Goal: Task Accomplishment & Management: Manage account settings

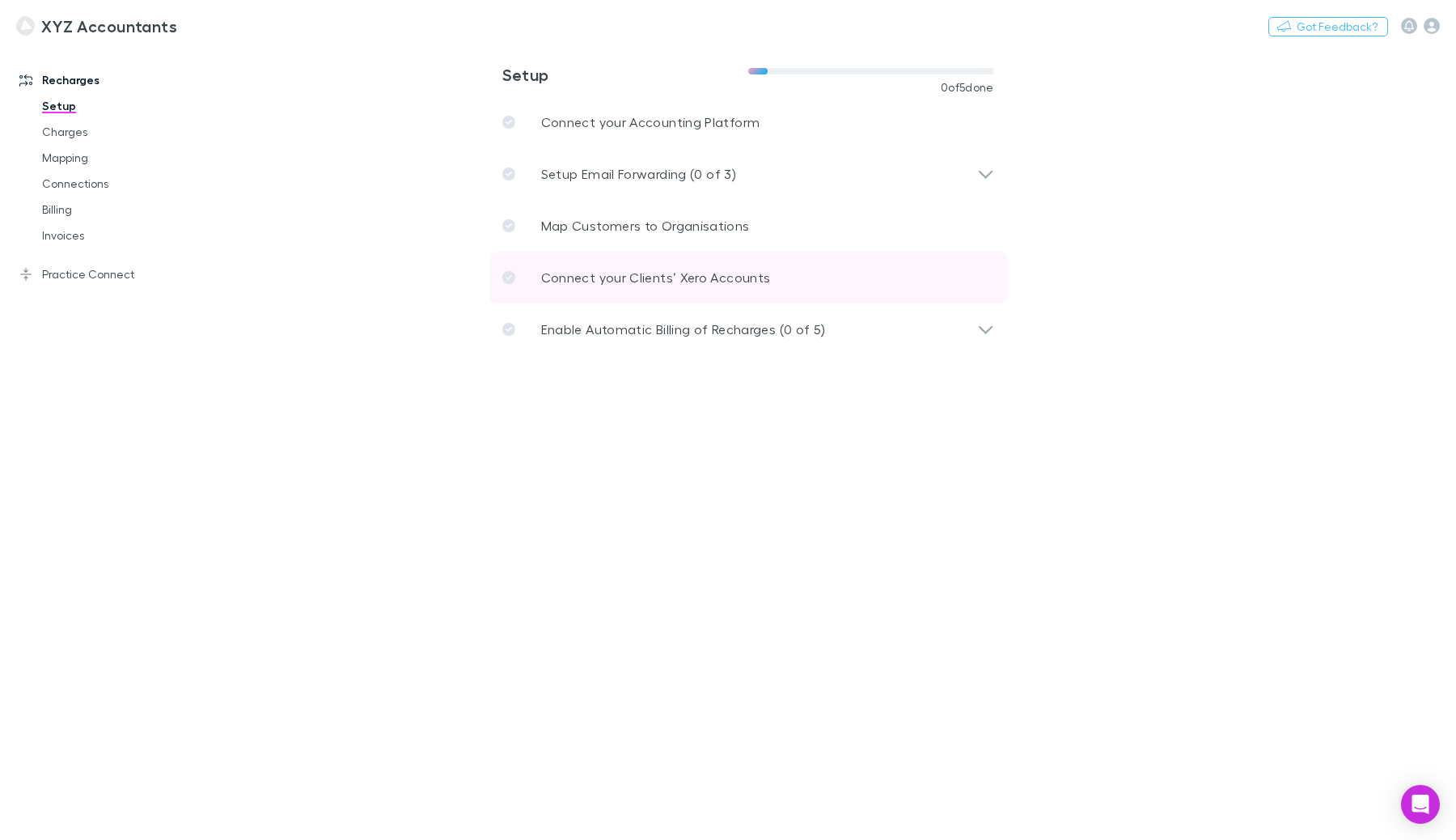
click at [829, 281] on link "Connect your Clients’ Xero Accounts" at bounding box center [749, 277] width 518 height 51
click at [653, 286] on p "Connect your Clients’ Xero Accounts" at bounding box center [656, 277] width 230 height 19
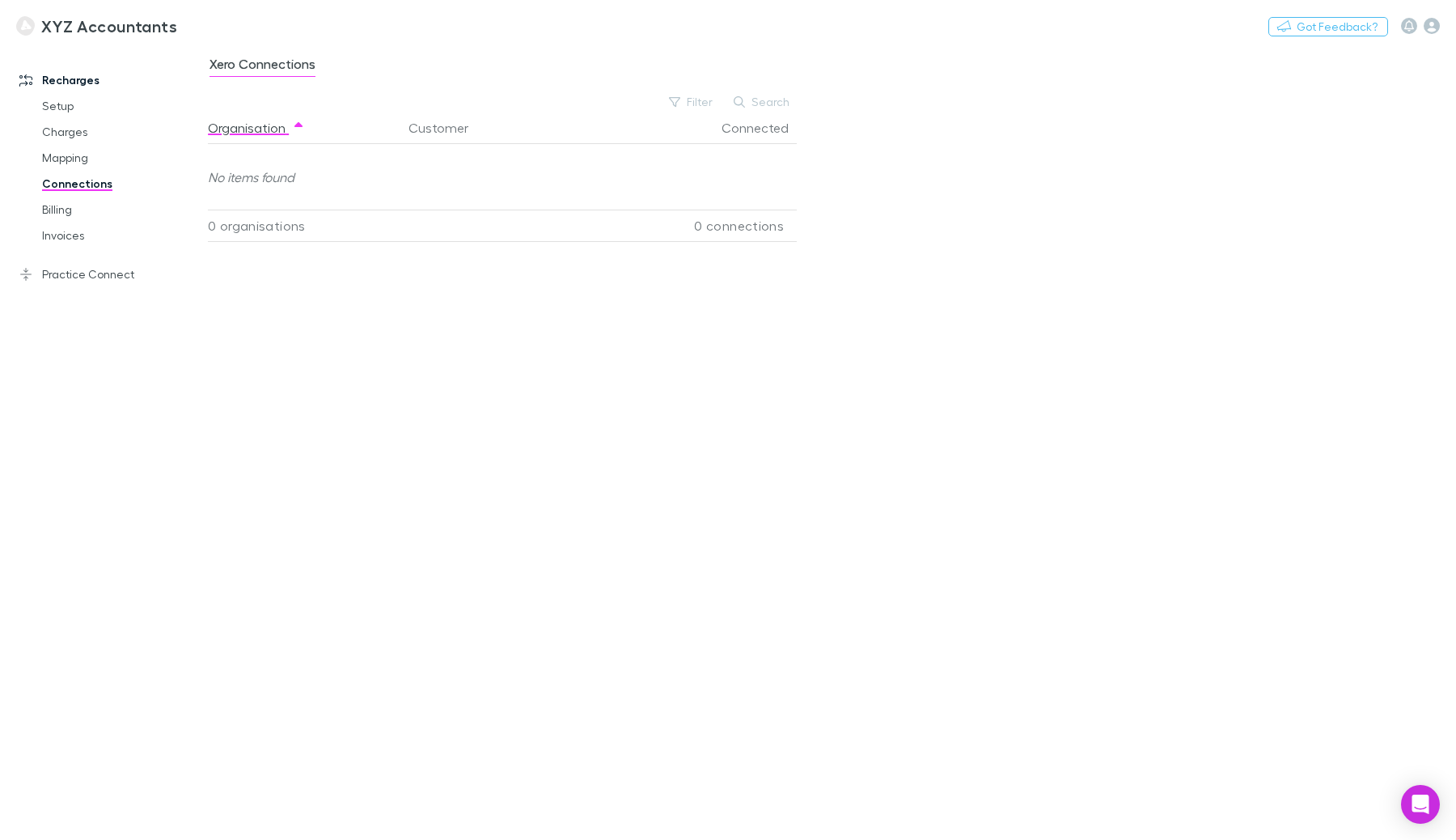
click at [80, 23] on h3 "XYZ Accountants" at bounding box center [110, 25] width 136 height 19
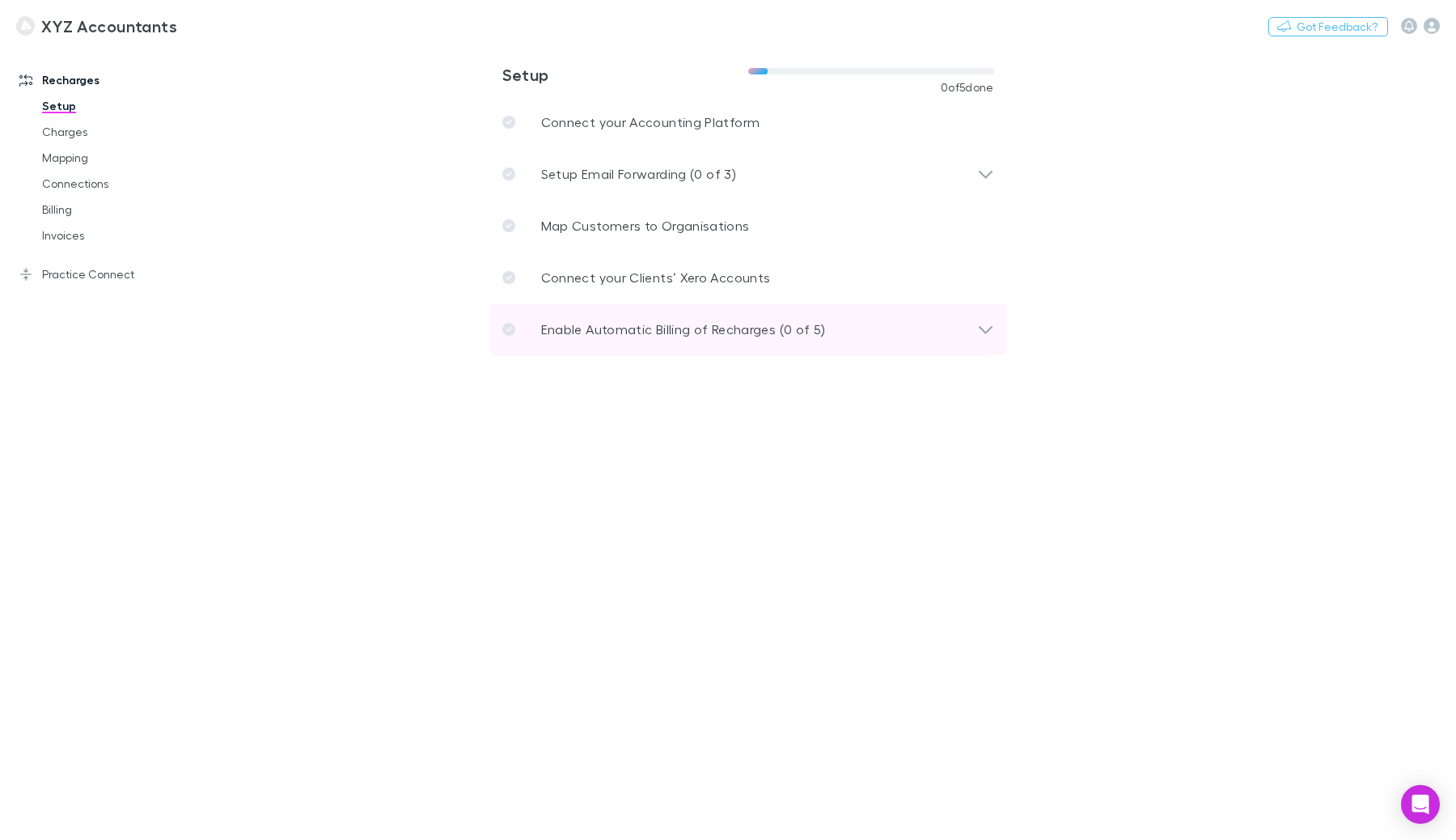
click at [906, 335] on div "Enable Automatic Billing of Recharges (0 of 5)" at bounding box center [740, 329] width 475 height 19
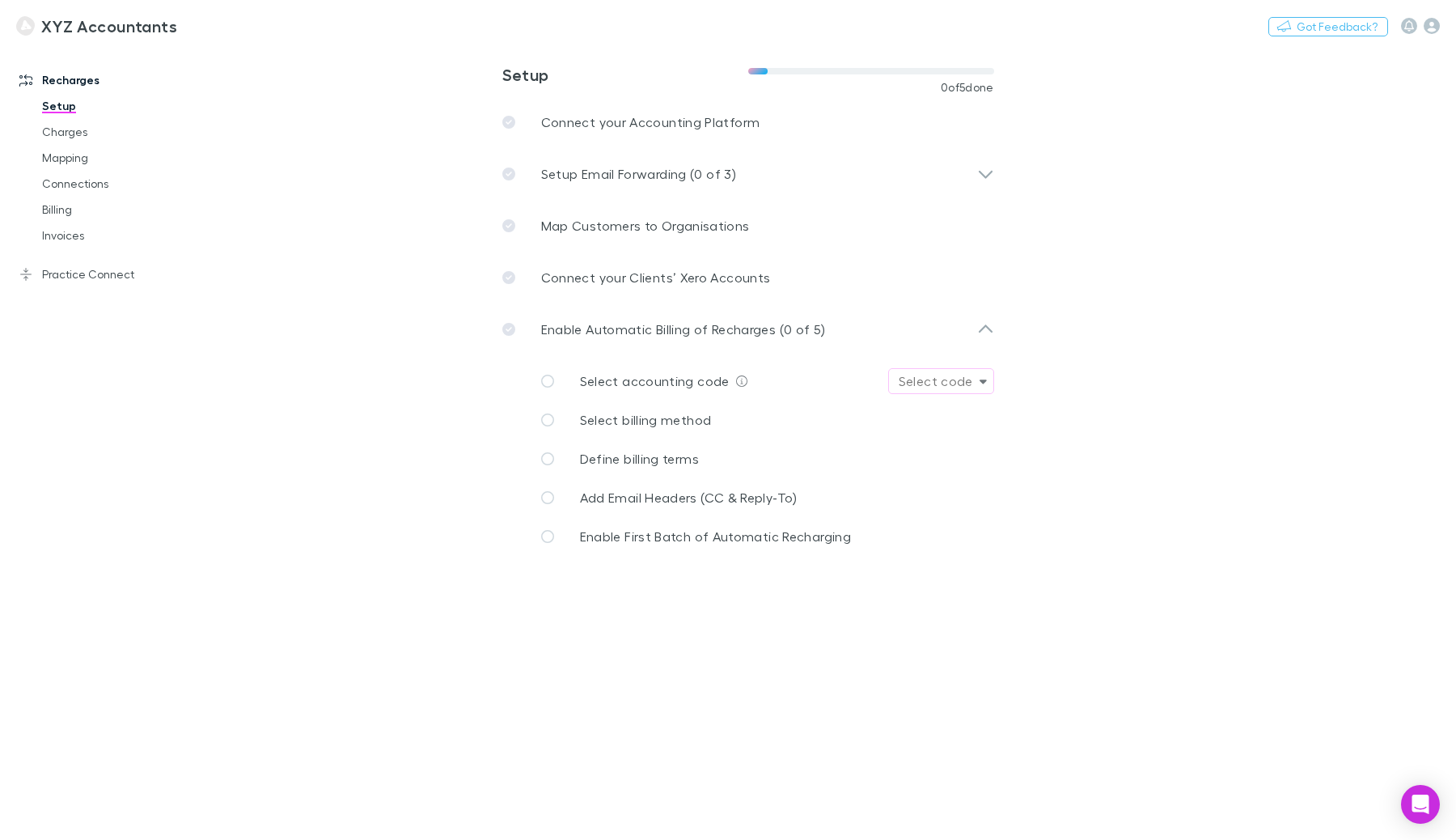
click at [972, 381] on div "Select code" at bounding box center [936, 380] width 75 height 19
click at [1125, 325] on div at bounding box center [728, 420] width 1456 height 840
click at [100, 270] on link "Practice Connect" at bounding box center [104, 274] width 202 height 26
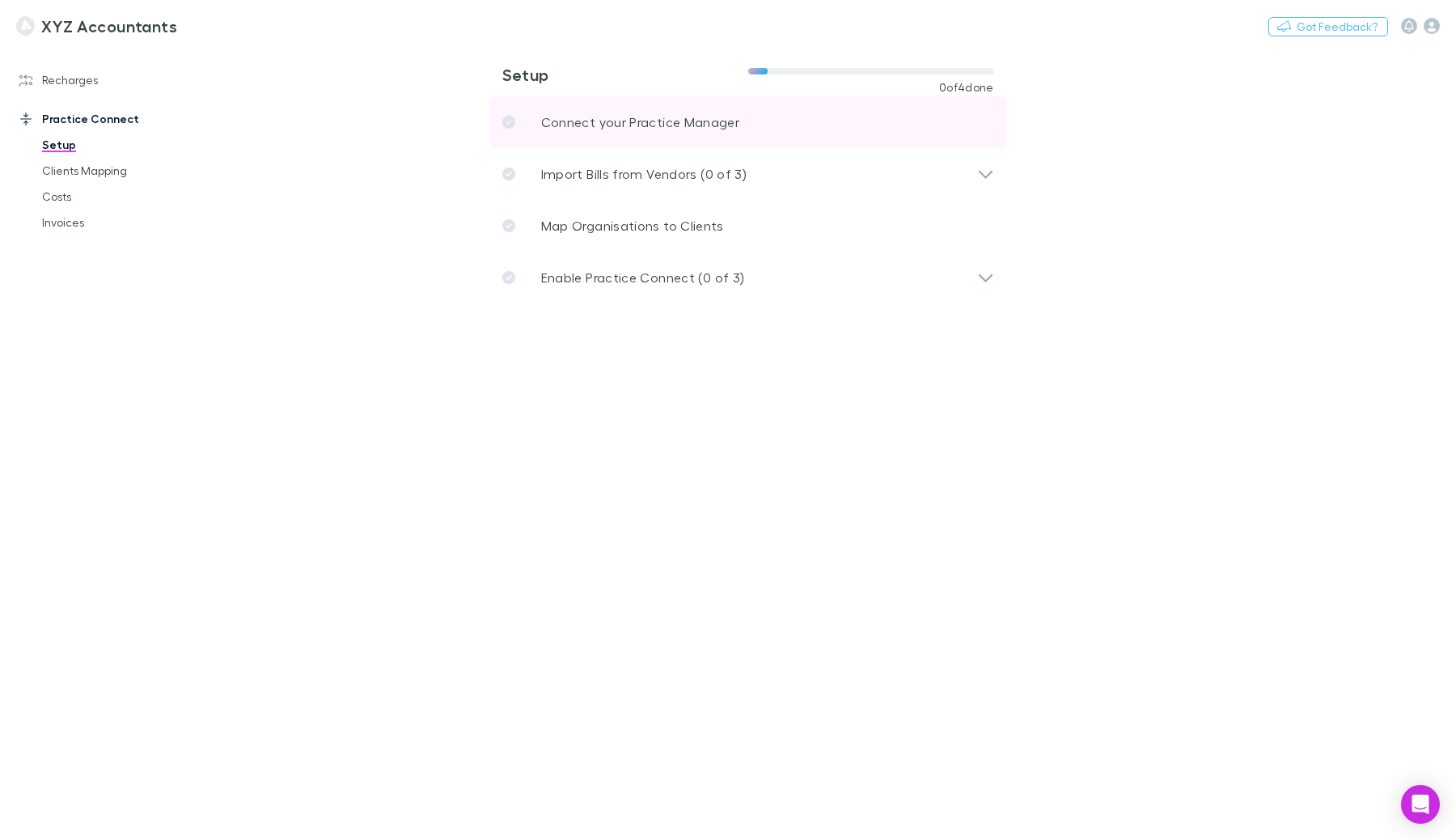
click at [672, 115] on p "Connect your Practice Manager" at bounding box center [641, 121] width 199 height 19
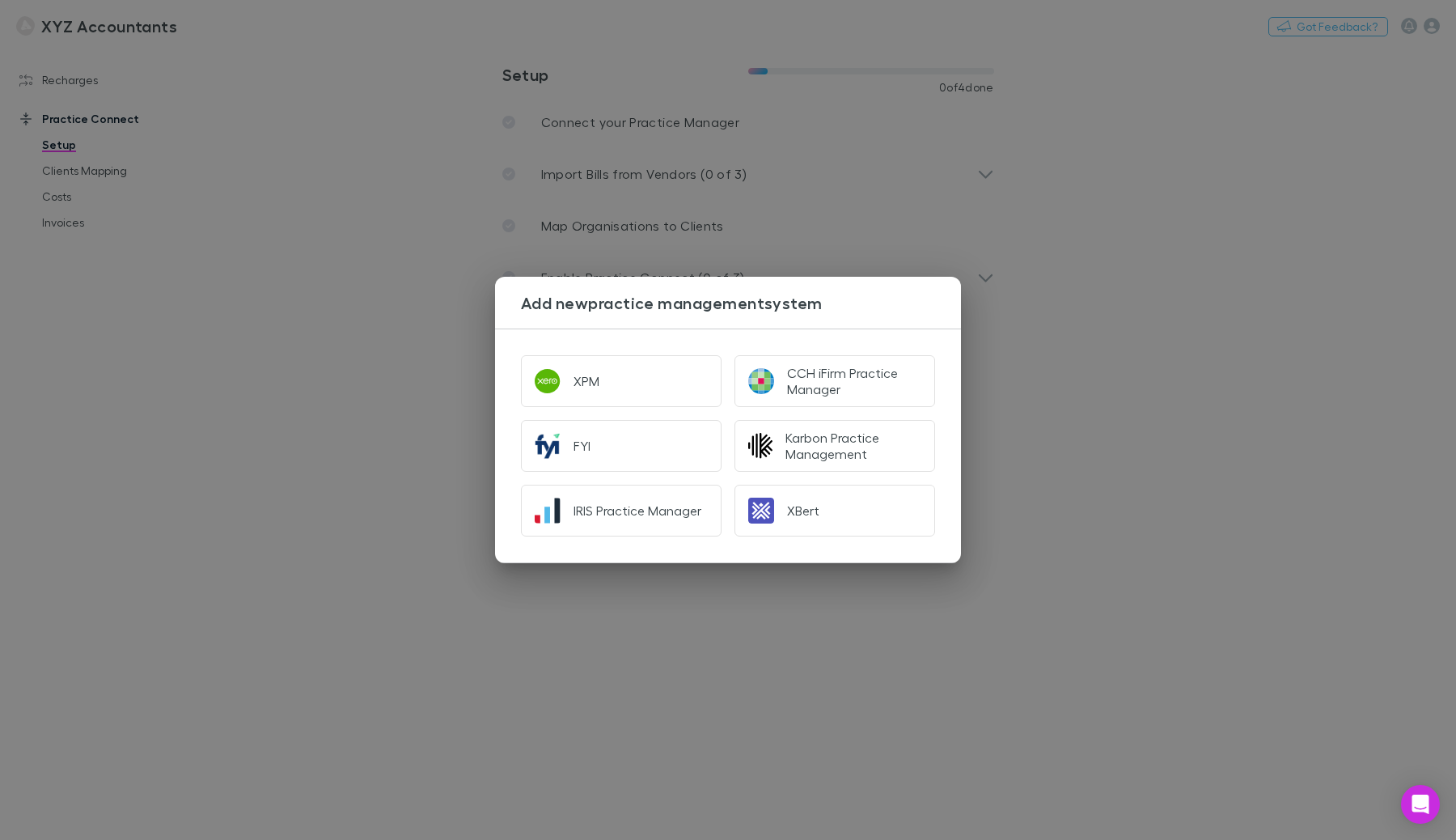
click at [1146, 301] on div "Add new practice management system XPM CCH iFirm Practice Manager FYI Karbon Pr…" at bounding box center [728, 420] width 1456 height 840
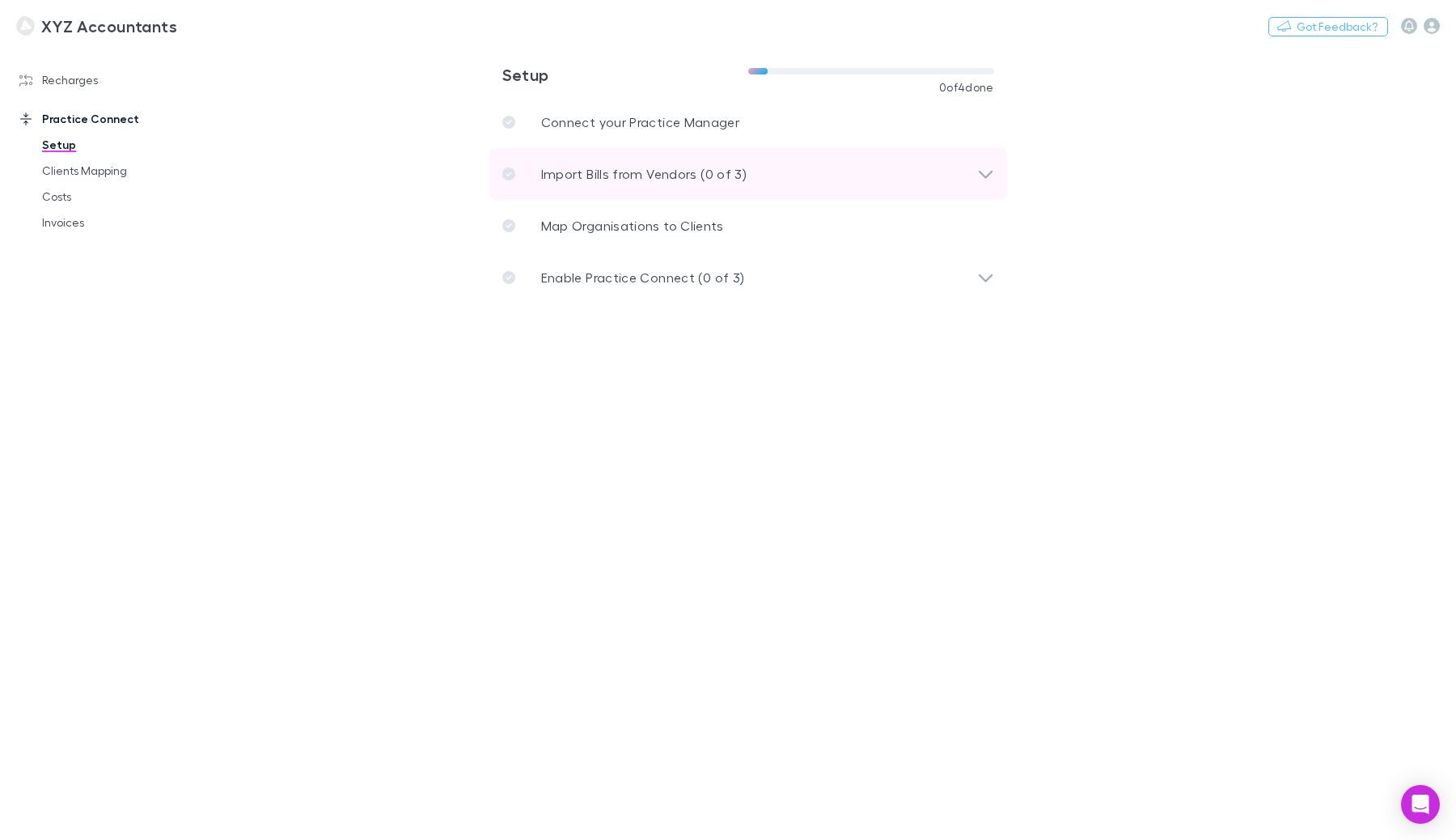
click at [819, 162] on div "Import Bills from Vendors (0 of 3)" at bounding box center [749, 173] width 518 height 51
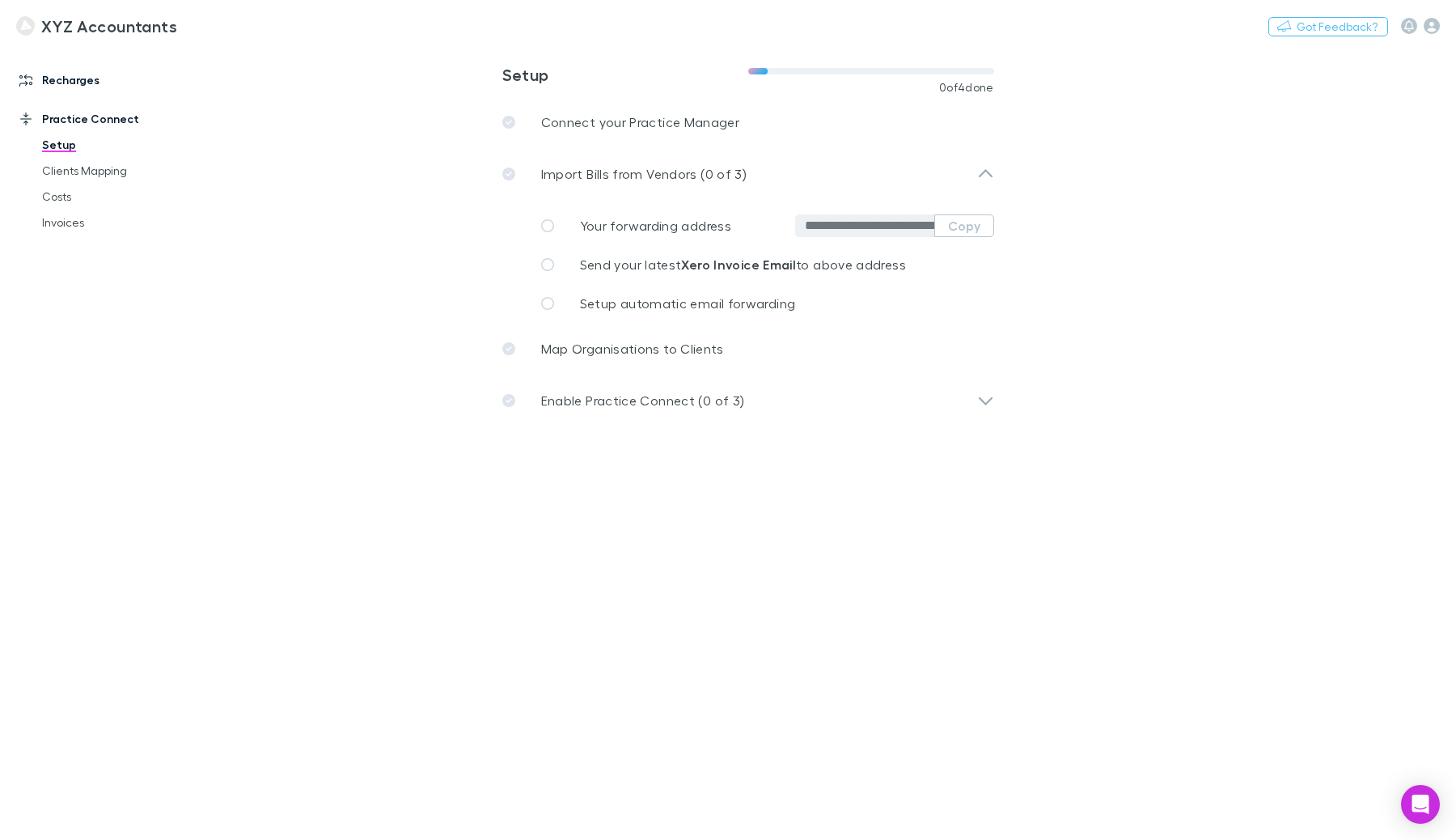
click at [68, 80] on link "Recharges" at bounding box center [104, 80] width 202 height 26
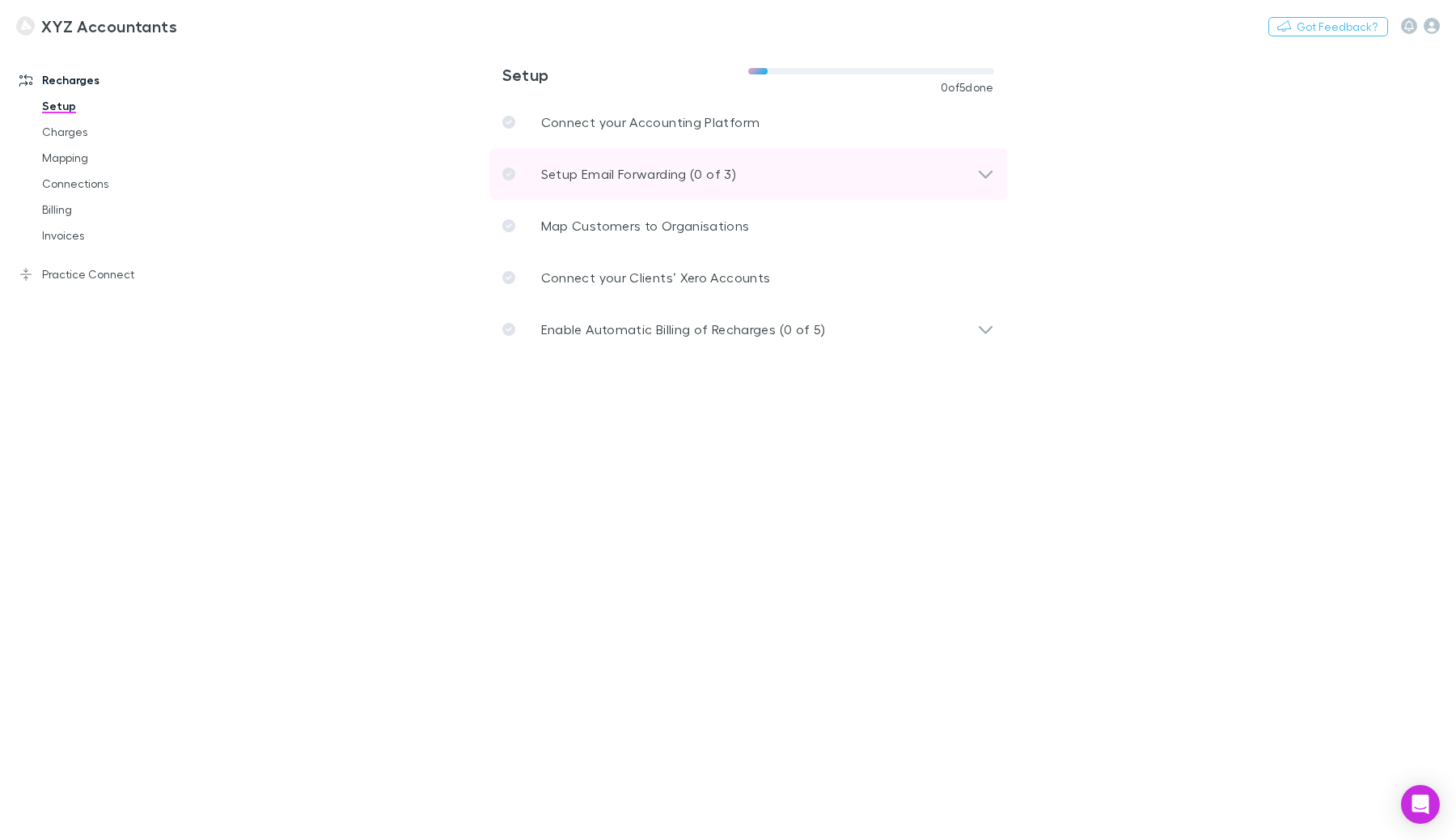
click at [818, 170] on div "Setup Email Forwarding (0 of 3)" at bounding box center [740, 173] width 475 height 19
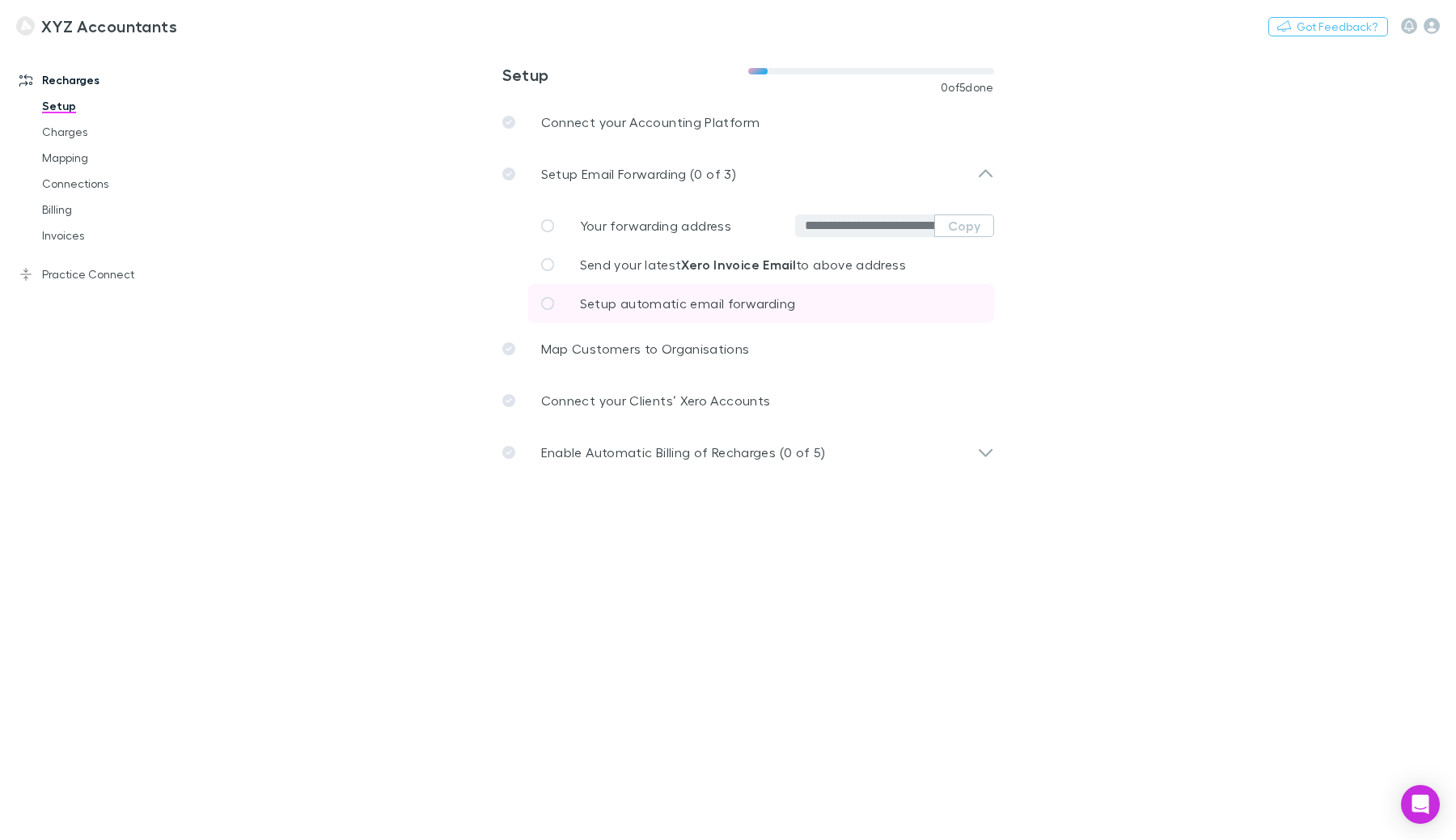
click at [706, 309] on span "Setup automatic email forwarding" at bounding box center [688, 303] width 216 height 16
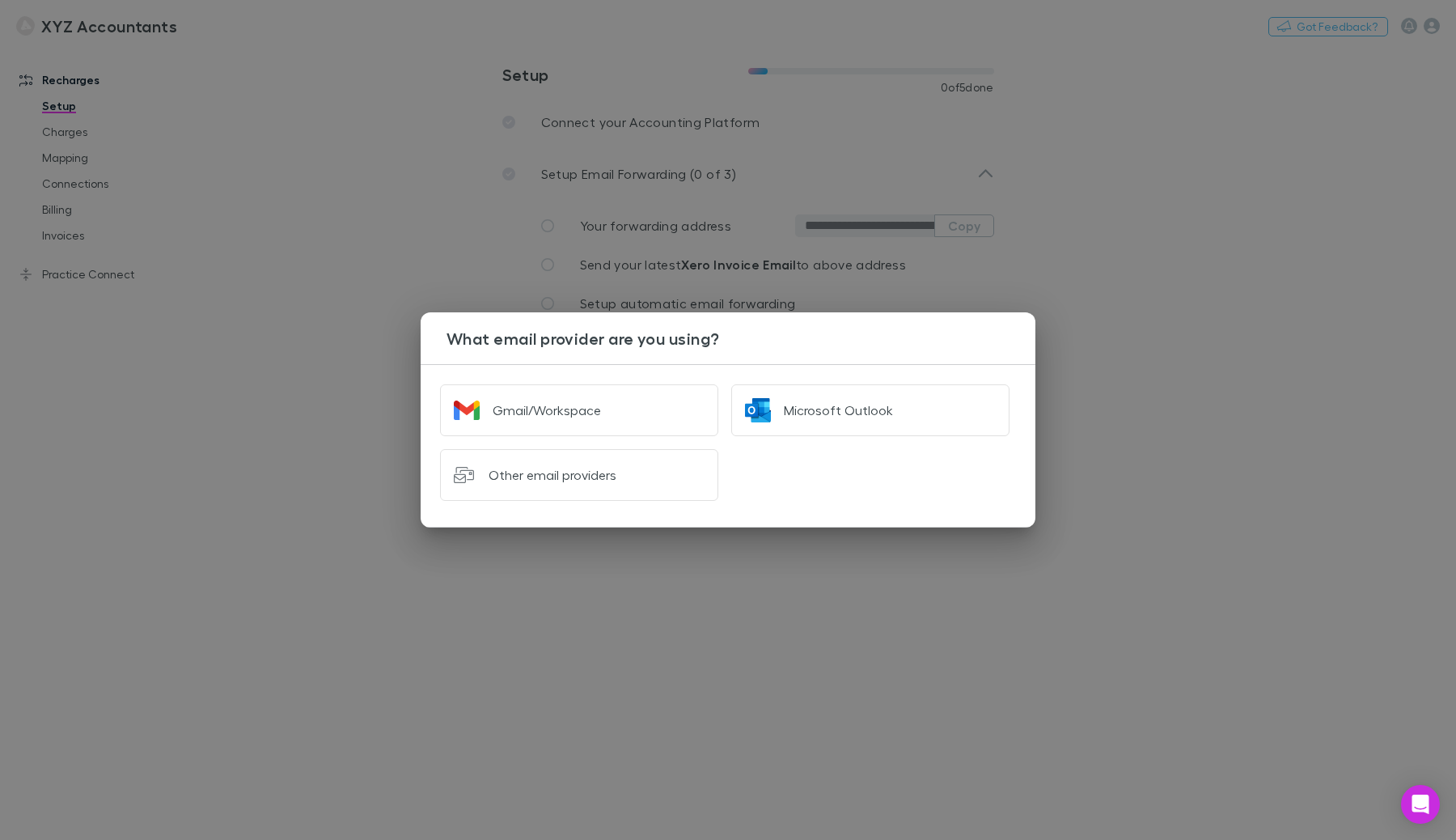
click at [1160, 266] on div "What email provider are you using? Gmail/Workspace Microsoft Outlook Other emai…" at bounding box center [728, 420] width 1456 height 840
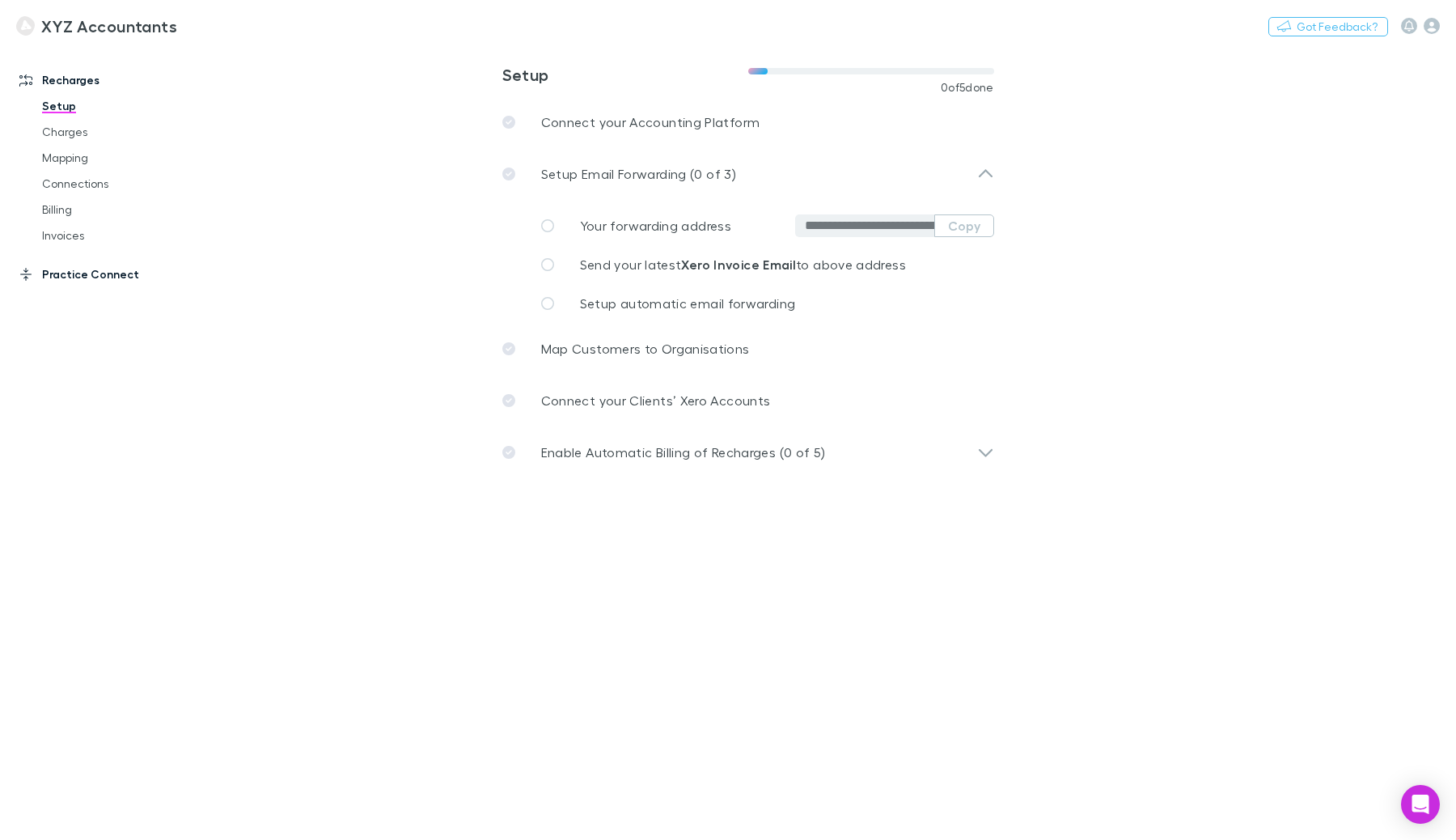
click at [87, 270] on link "Practice Connect" at bounding box center [104, 274] width 202 height 26
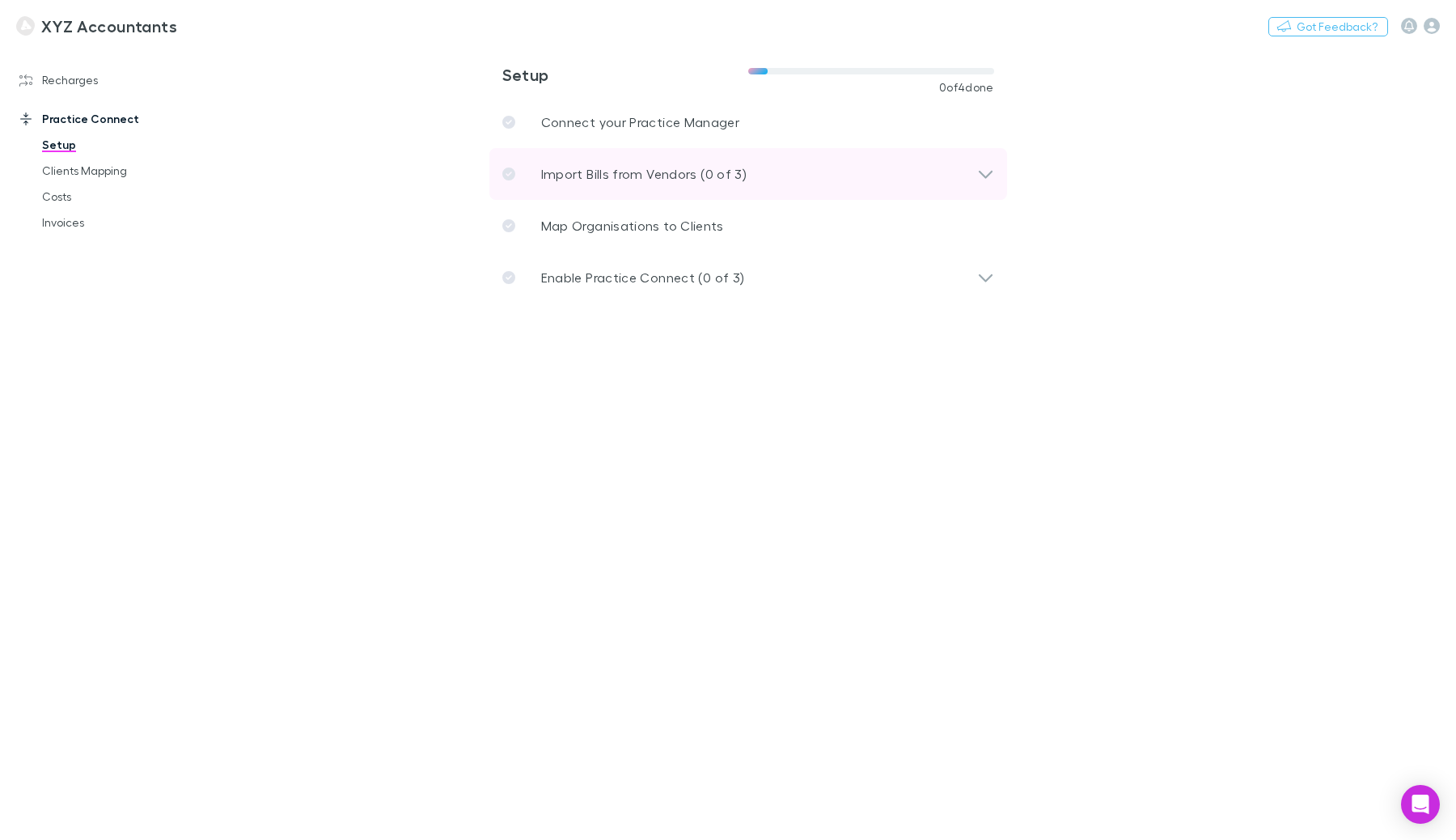
click at [848, 182] on div "Import Bills from Vendors (0 of 3)" at bounding box center [740, 173] width 475 height 19
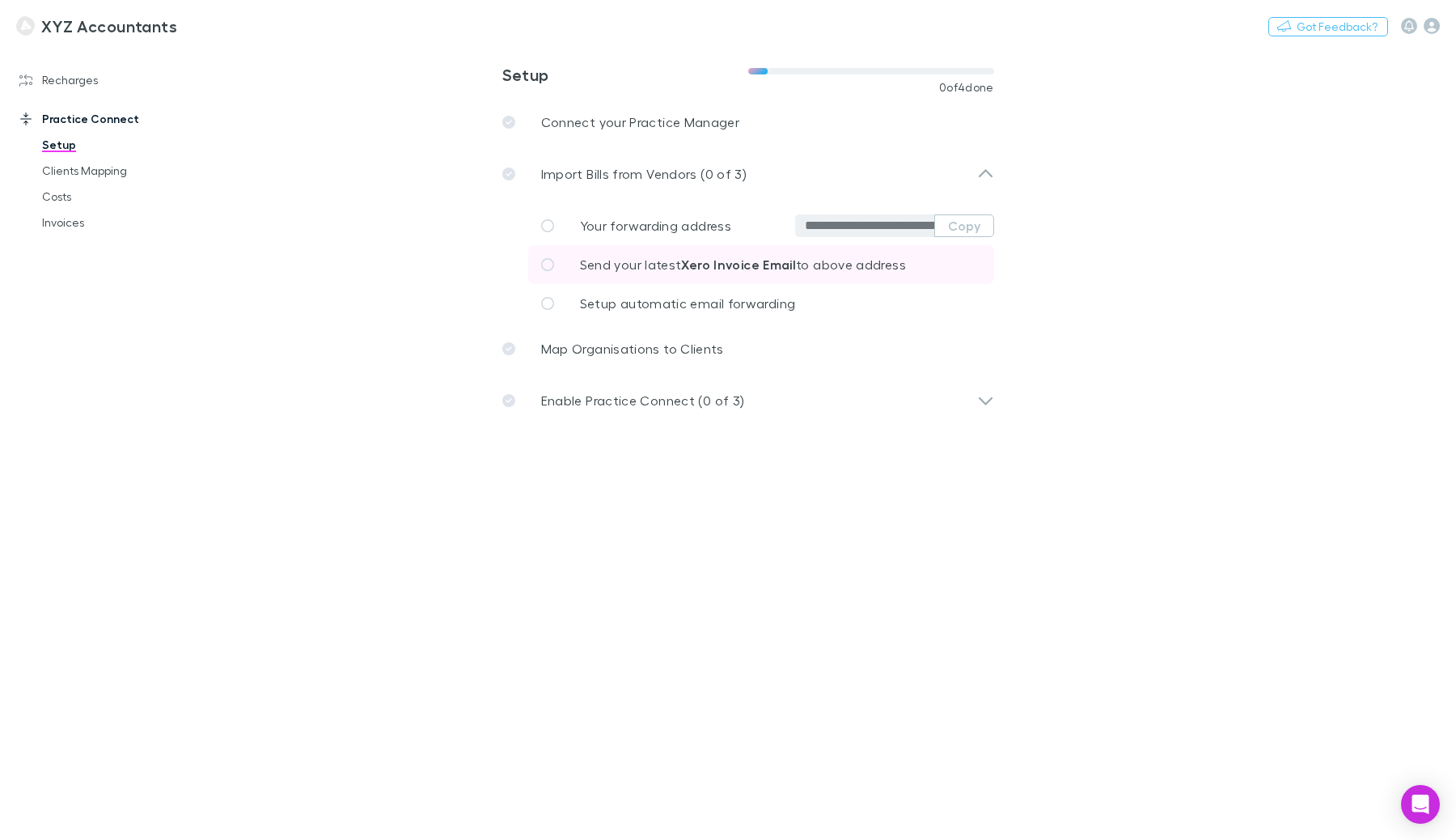
click at [946, 254] on link "Send your latest Xero Invoice Email to above address" at bounding box center [760, 264] width 466 height 39
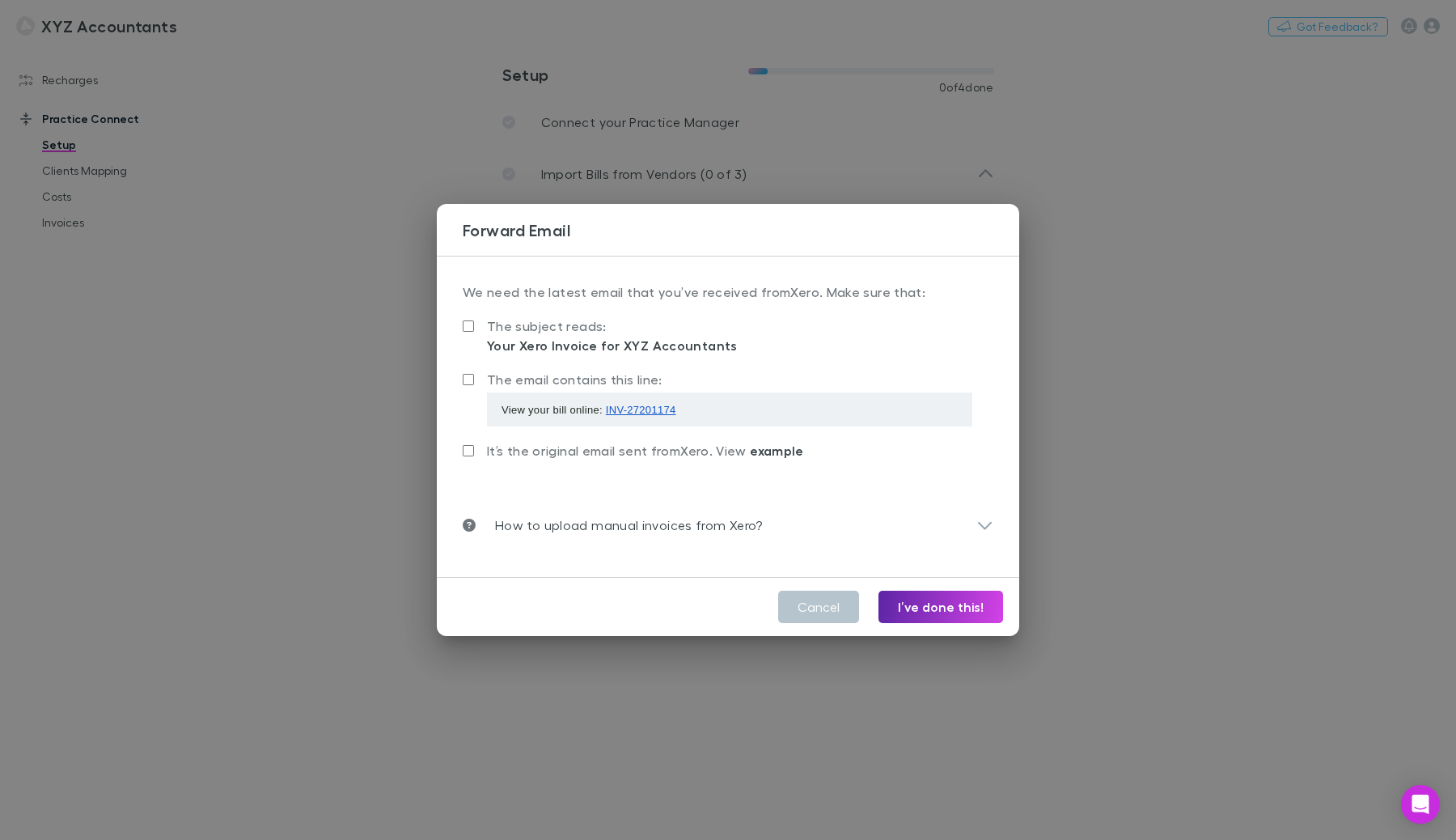
click at [1194, 315] on div "**********" at bounding box center [728, 420] width 1456 height 840
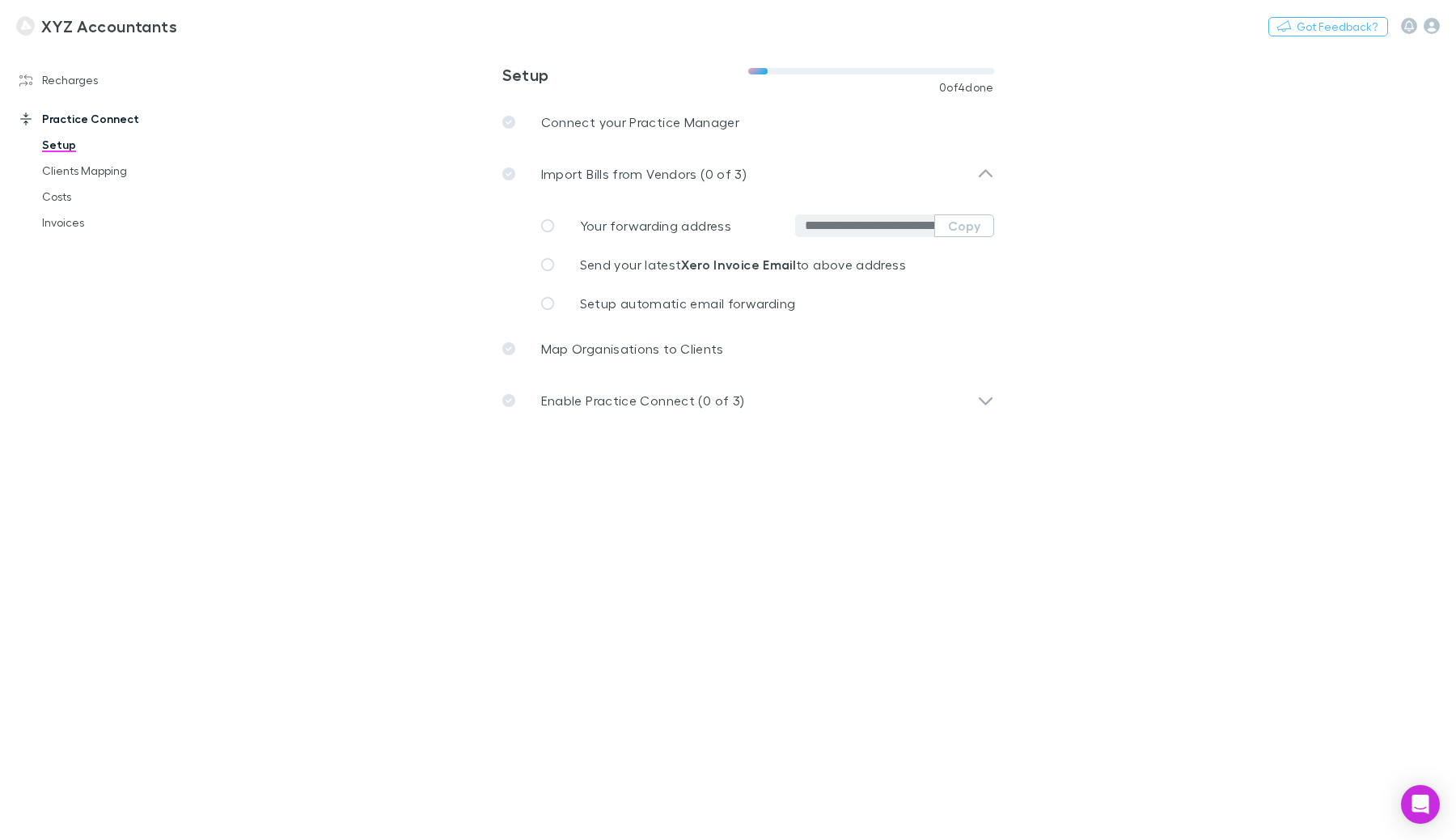
click at [641, 227] on span "Your forwarding address" at bounding box center [656, 225] width 151 height 16
click at [723, 315] on link "Setup automatic email forwarding" at bounding box center [760, 303] width 466 height 39
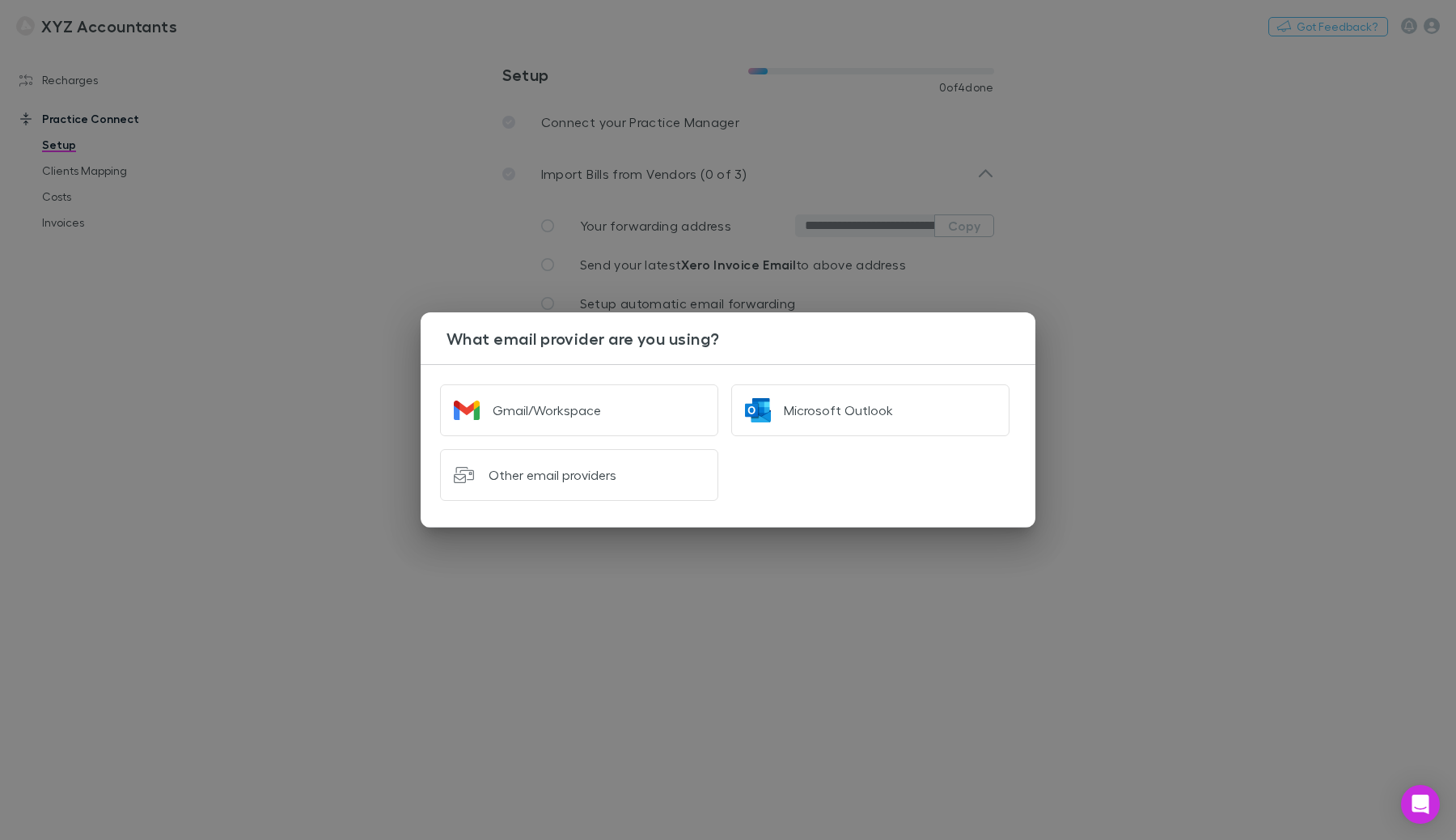
click at [1183, 323] on div "What email provider are you using? Gmail/Workspace Microsoft Outlook Other emai…" at bounding box center [728, 420] width 1456 height 840
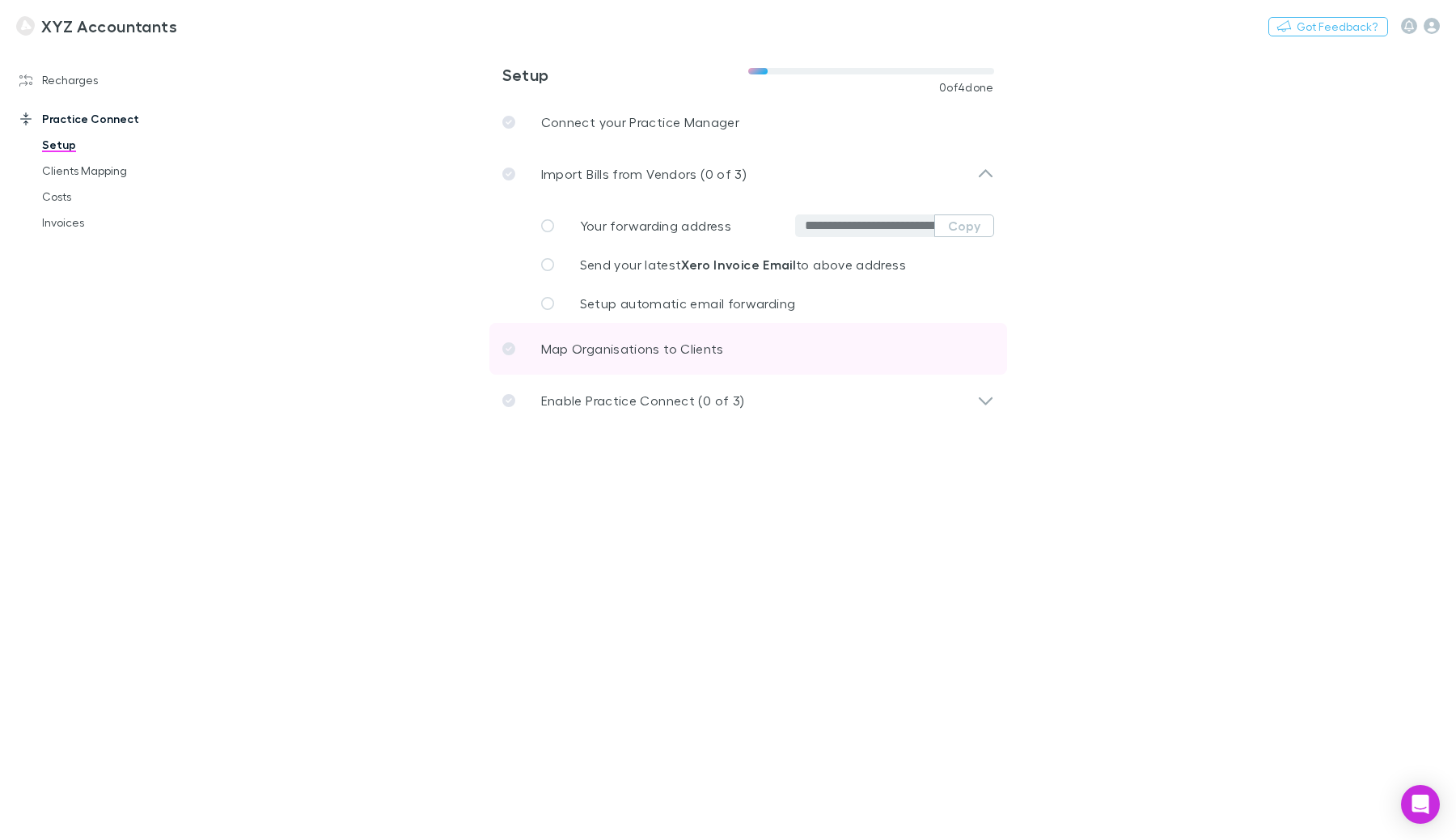
click at [922, 355] on link "Map Organisations to Clients" at bounding box center [749, 349] width 518 height 51
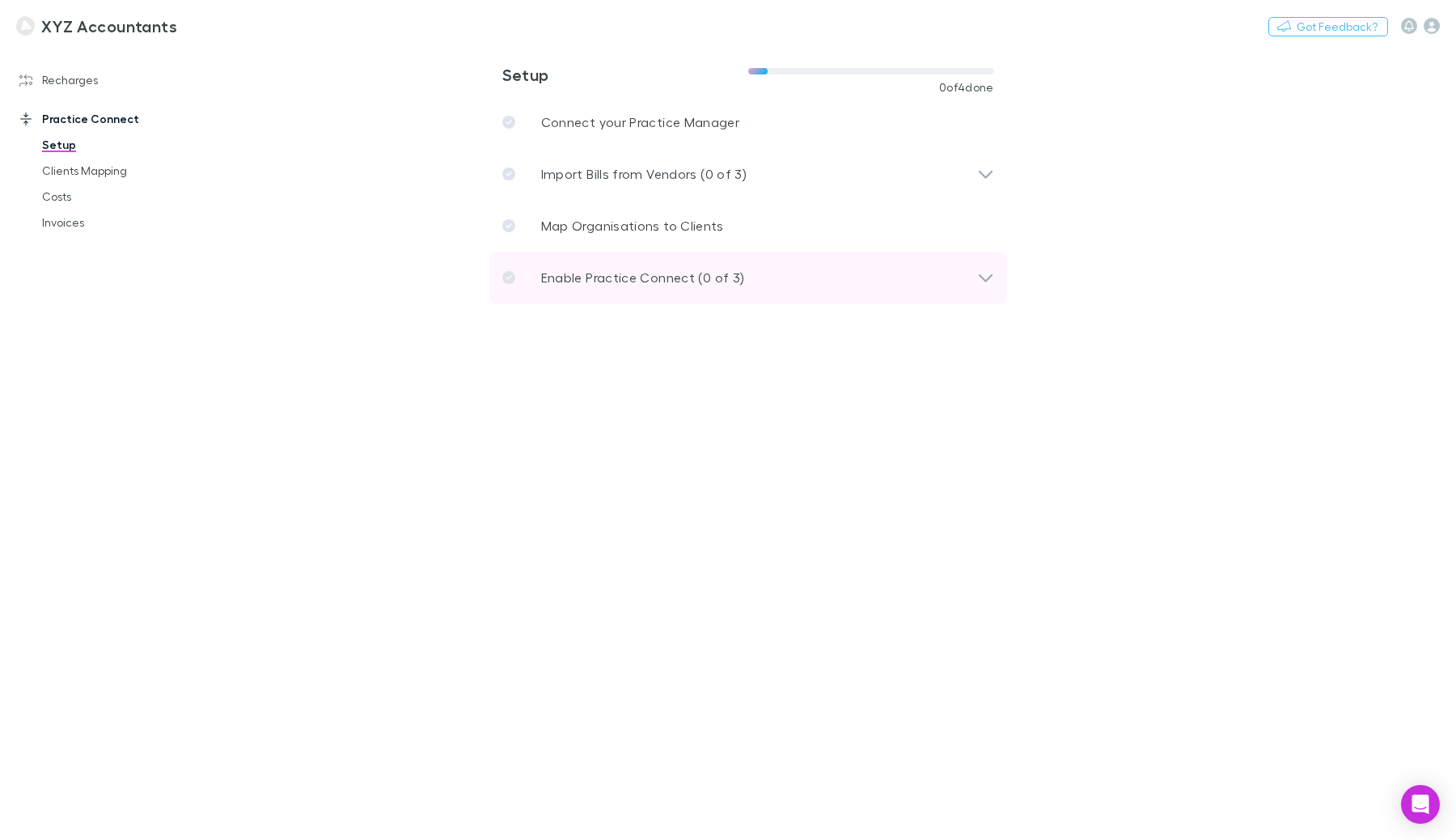
click at [799, 283] on div "Enable Practice Connect (0 of 3)" at bounding box center [740, 277] width 475 height 19
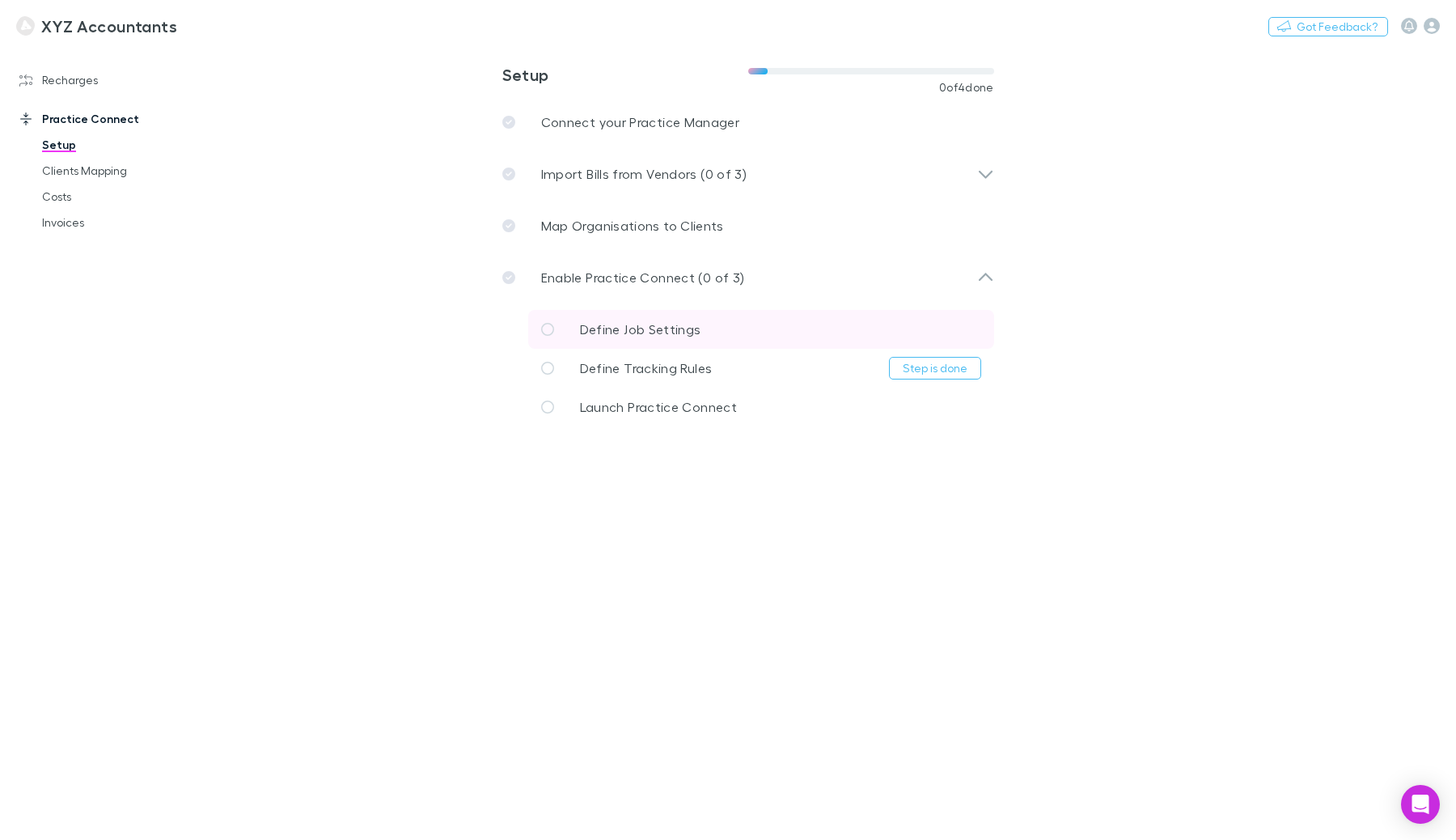
click at [726, 338] on link "Define Job Settings" at bounding box center [760, 329] width 466 height 39
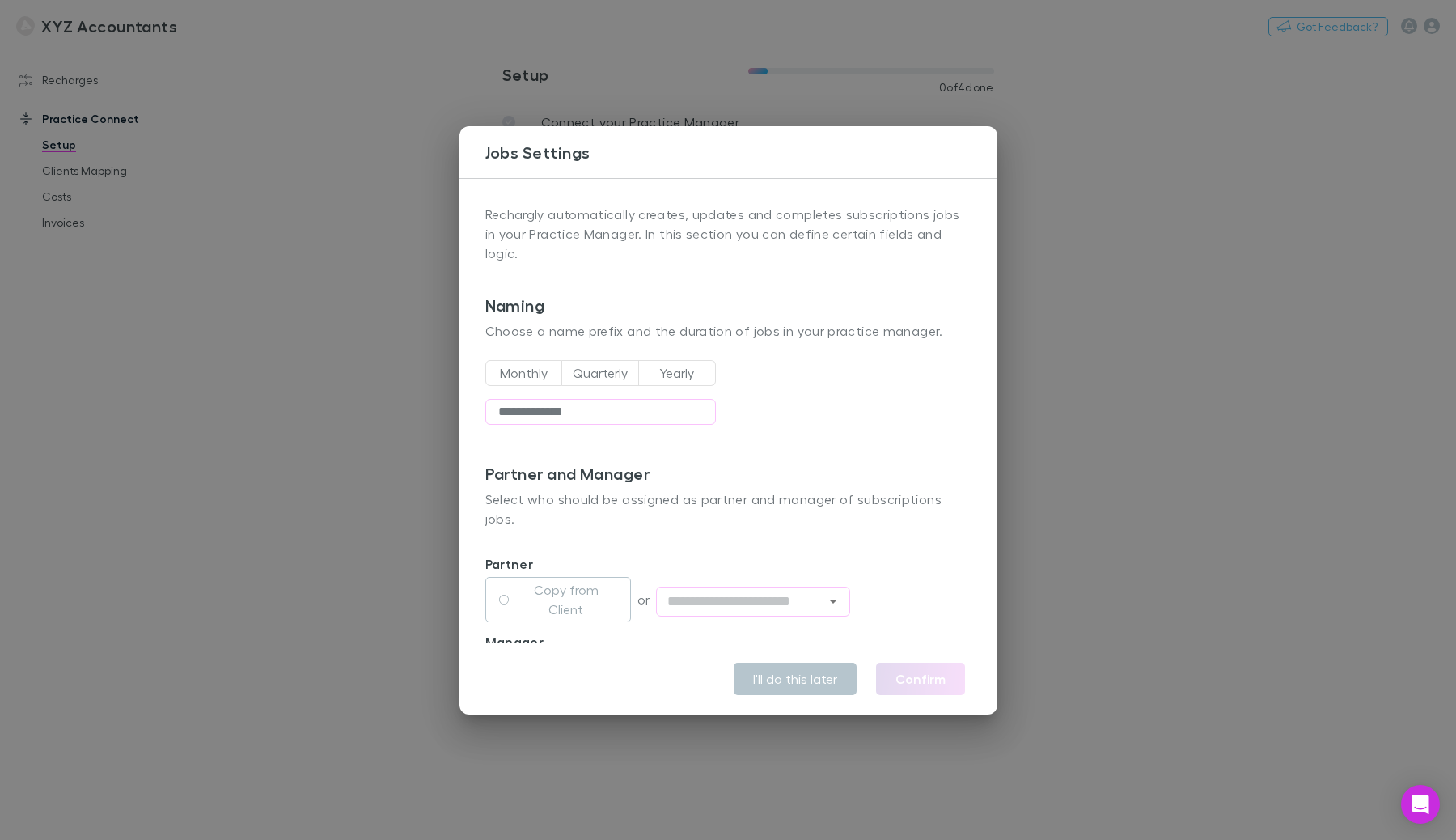
click at [1259, 325] on div "**********" at bounding box center [728, 420] width 1456 height 840
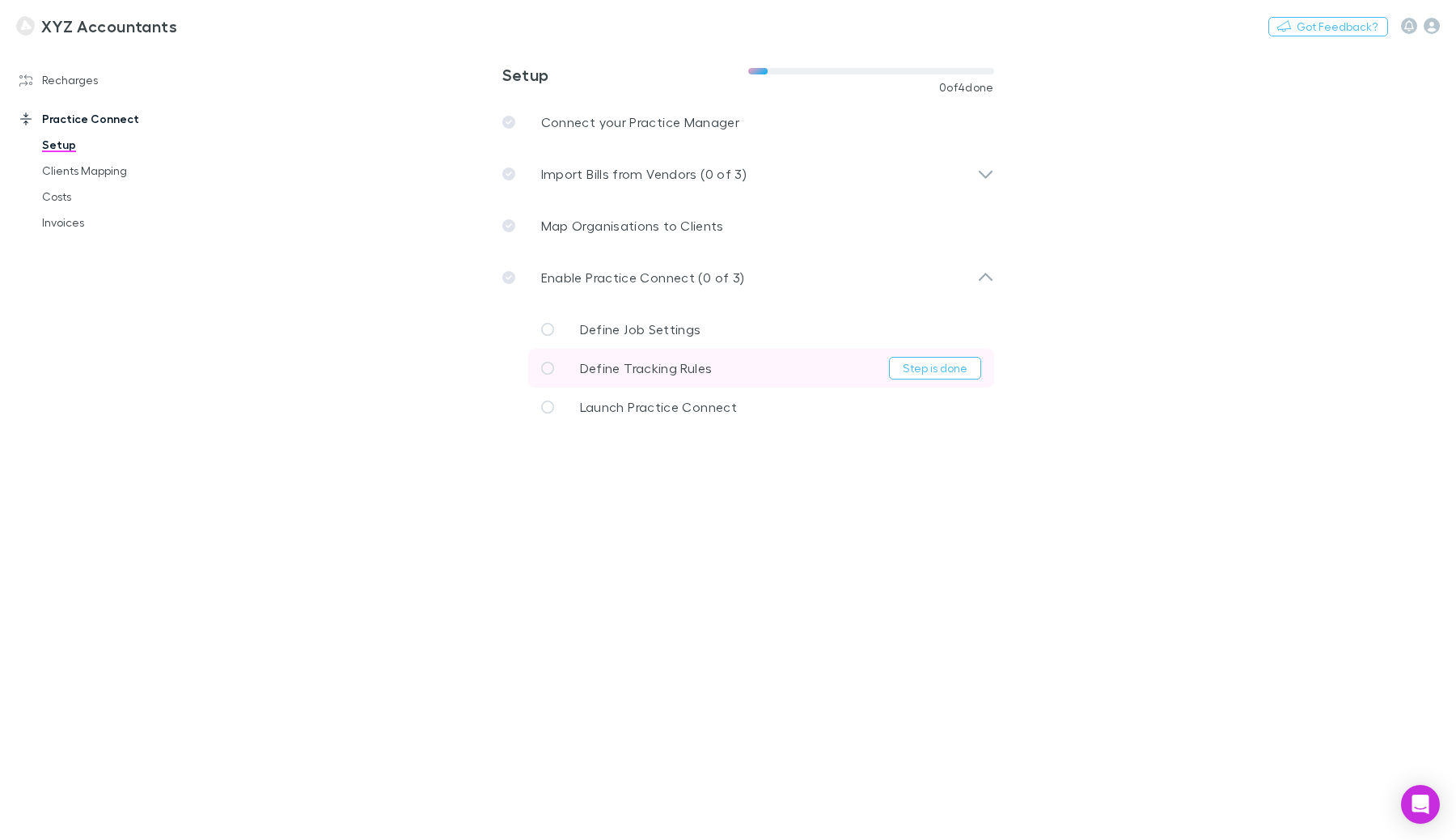
click at [801, 367] on link "Define Tracking Rules Step is done" at bounding box center [760, 368] width 466 height 39
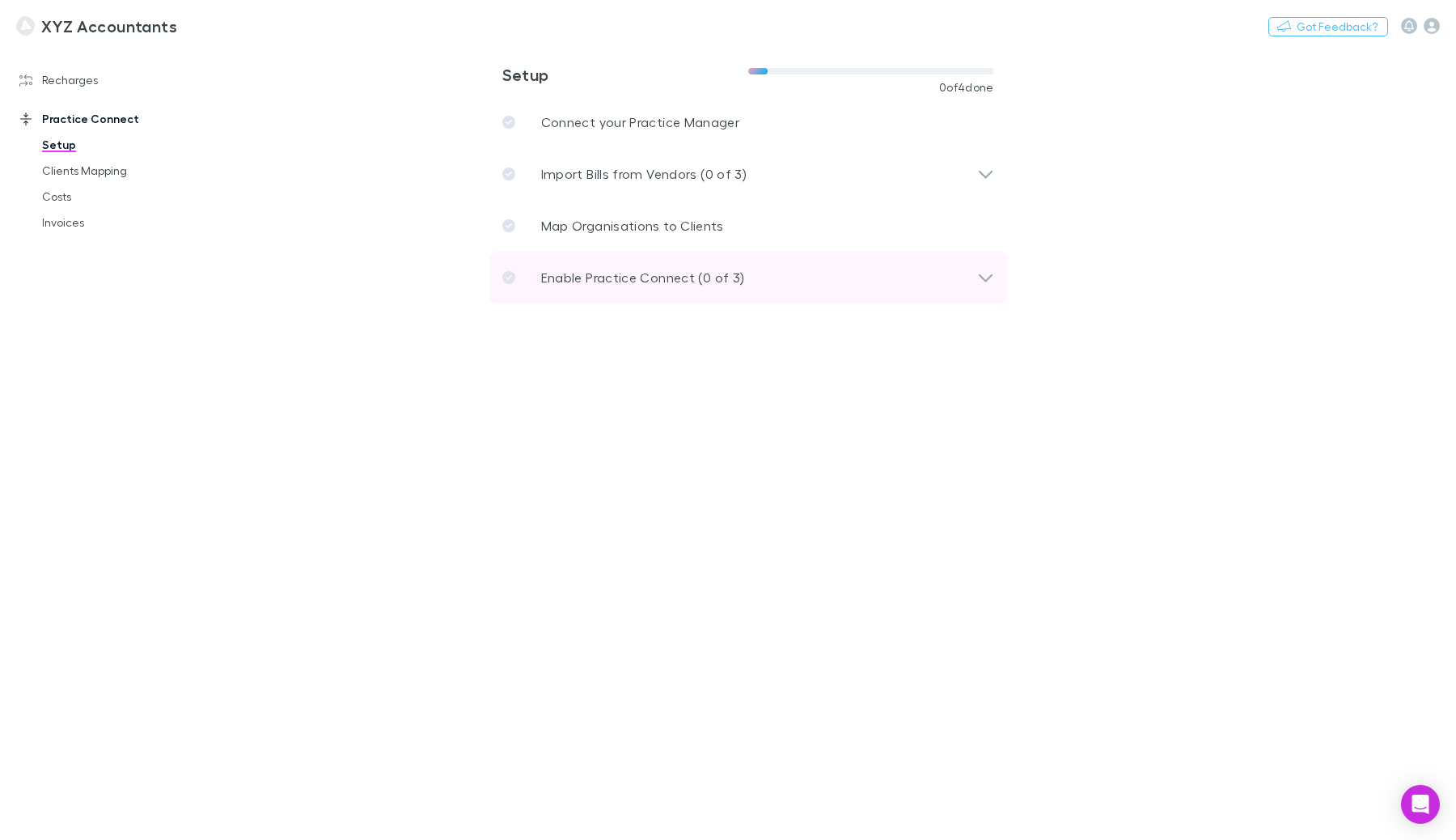
click at [833, 273] on div "Enable Practice Connect (0 of 3)" at bounding box center [740, 277] width 475 height 19
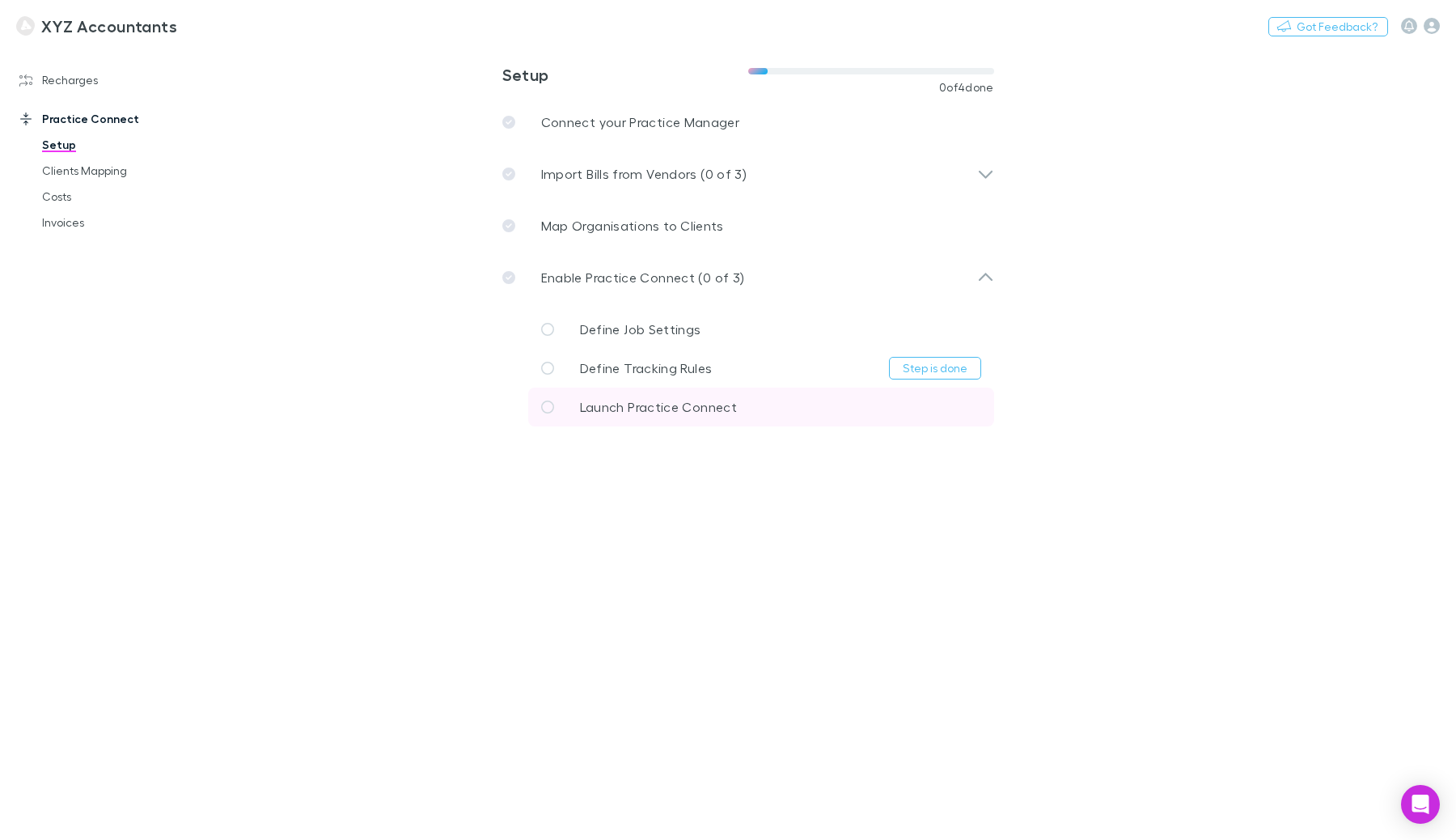
click at [713, 414] on span "Launch Practice Connect" at bounding box center [658, 406] width 157 height 16
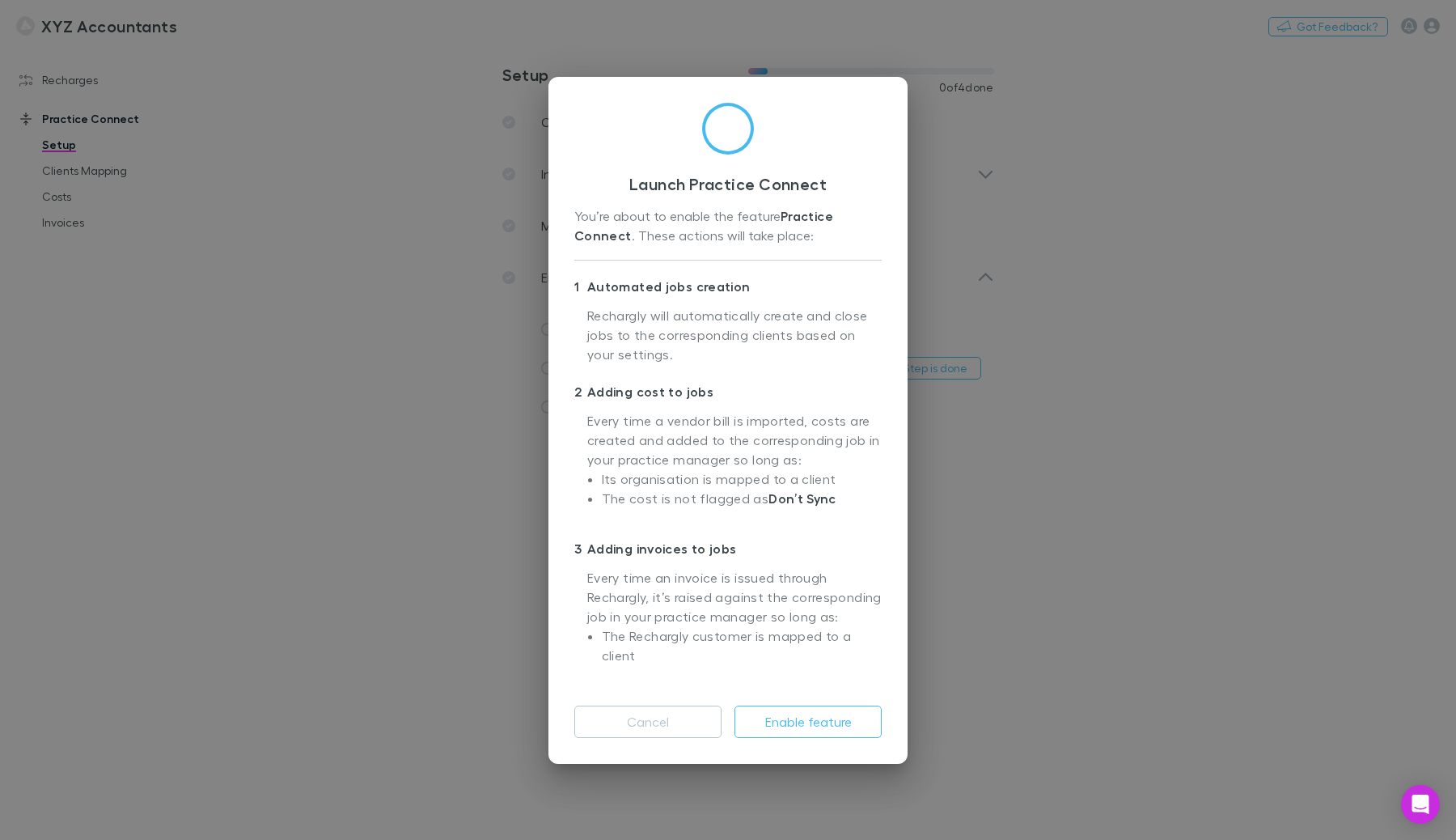
click at [1108, 358] on div "Launch Practice Connect You’re about to enable the feature Practice Connect . T…" at bounding box center [728, 420] width 1456 height 840
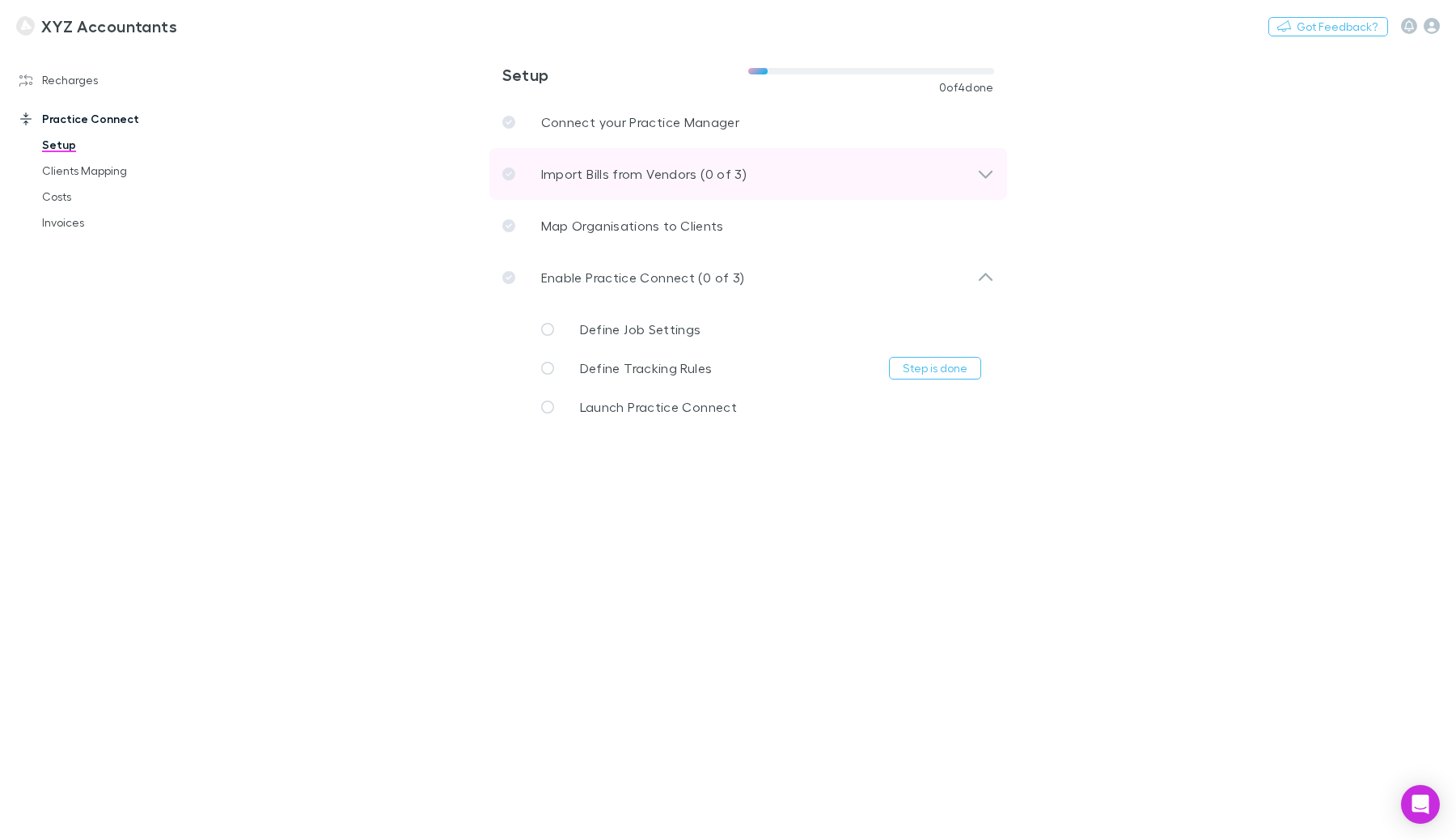
click at [865, 165] on div "Import Bills from Vendors (0 of 3)" at bounding box center [740, 173] width 475 height 19
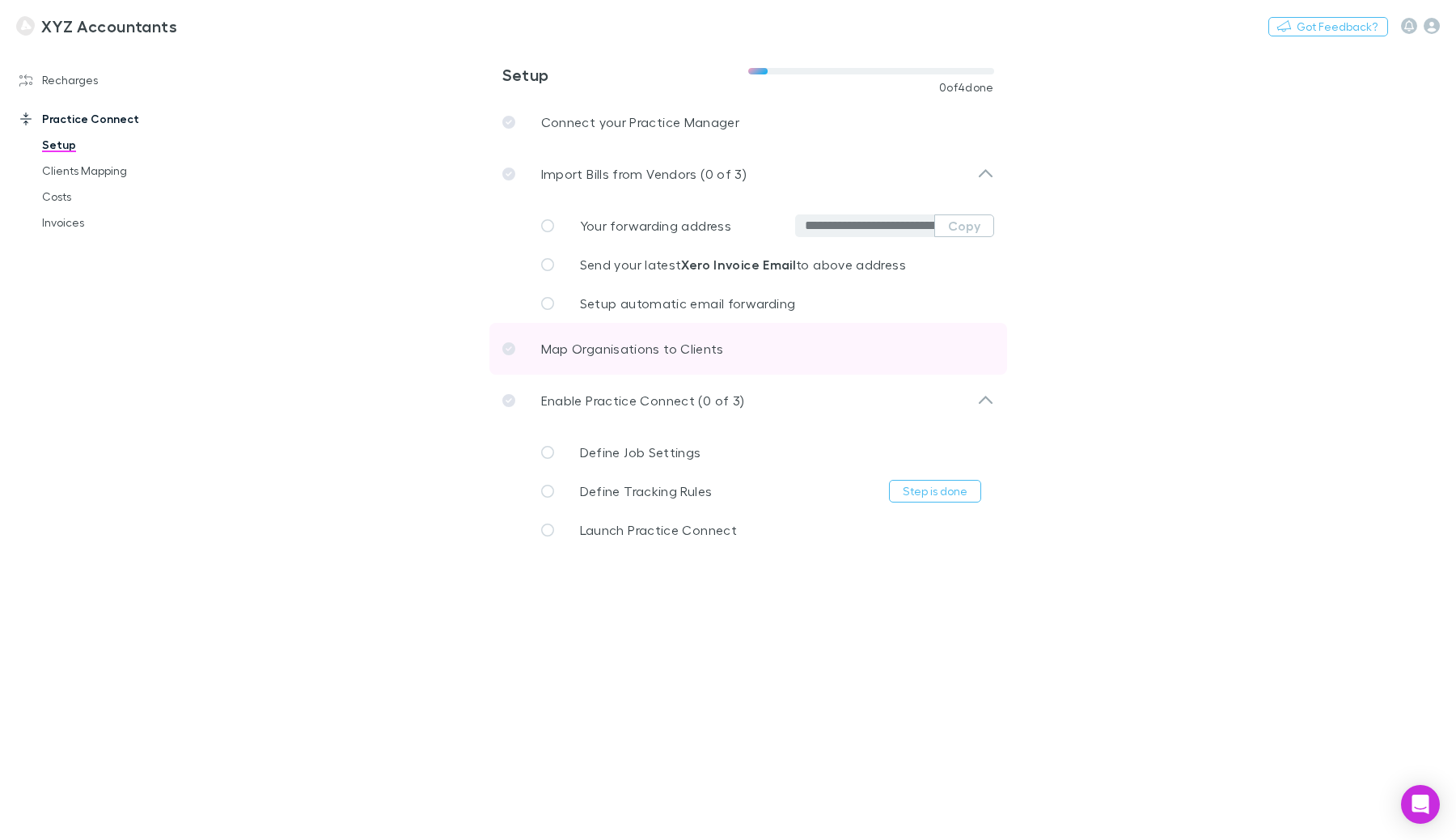
click at [732, 349] on link "Map Organisations to Clients" at bounding box center [749, 349] width 518 height 51
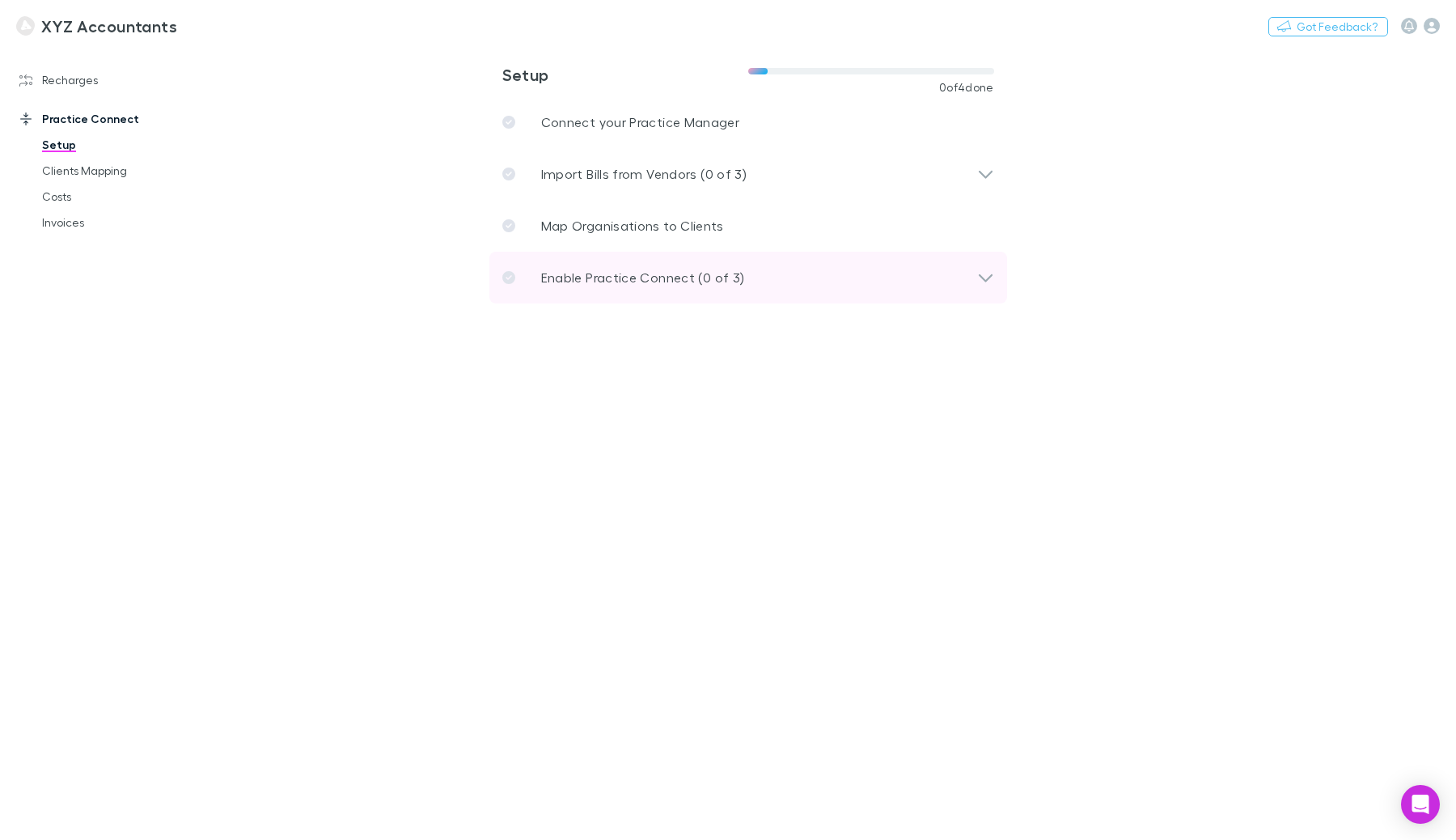
click at [640, 279] on p "Enable Practice Connect (0 of 3)" at bounding box center [643, 277] width 204 height 19
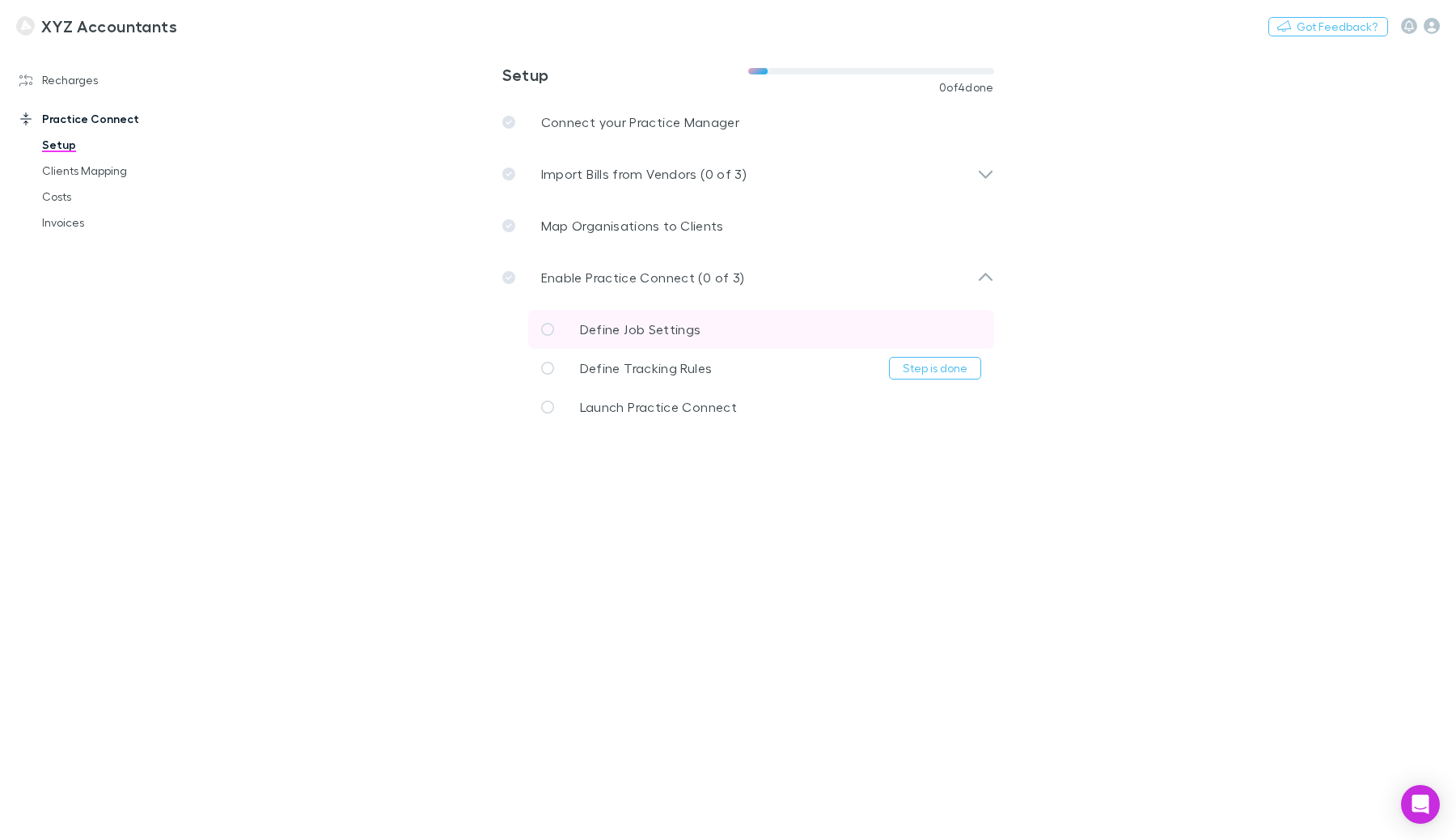
click at [657, 331] on span "Define Job Settings" at bounding box center [641, 329] width 121 height 16
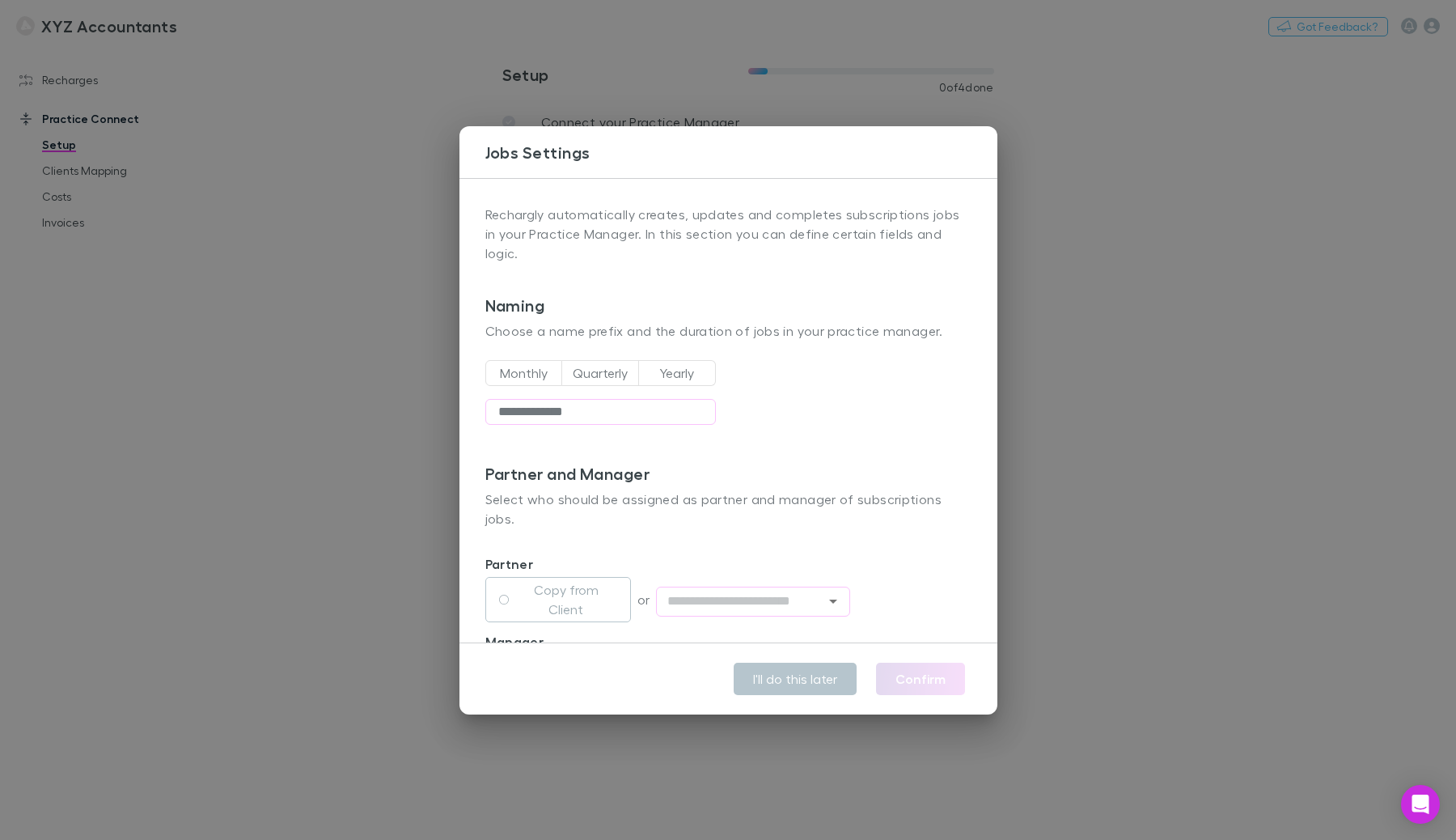
click at [308, 176] on div "**********" at bounding box center [728, 420] width 1456 height 840
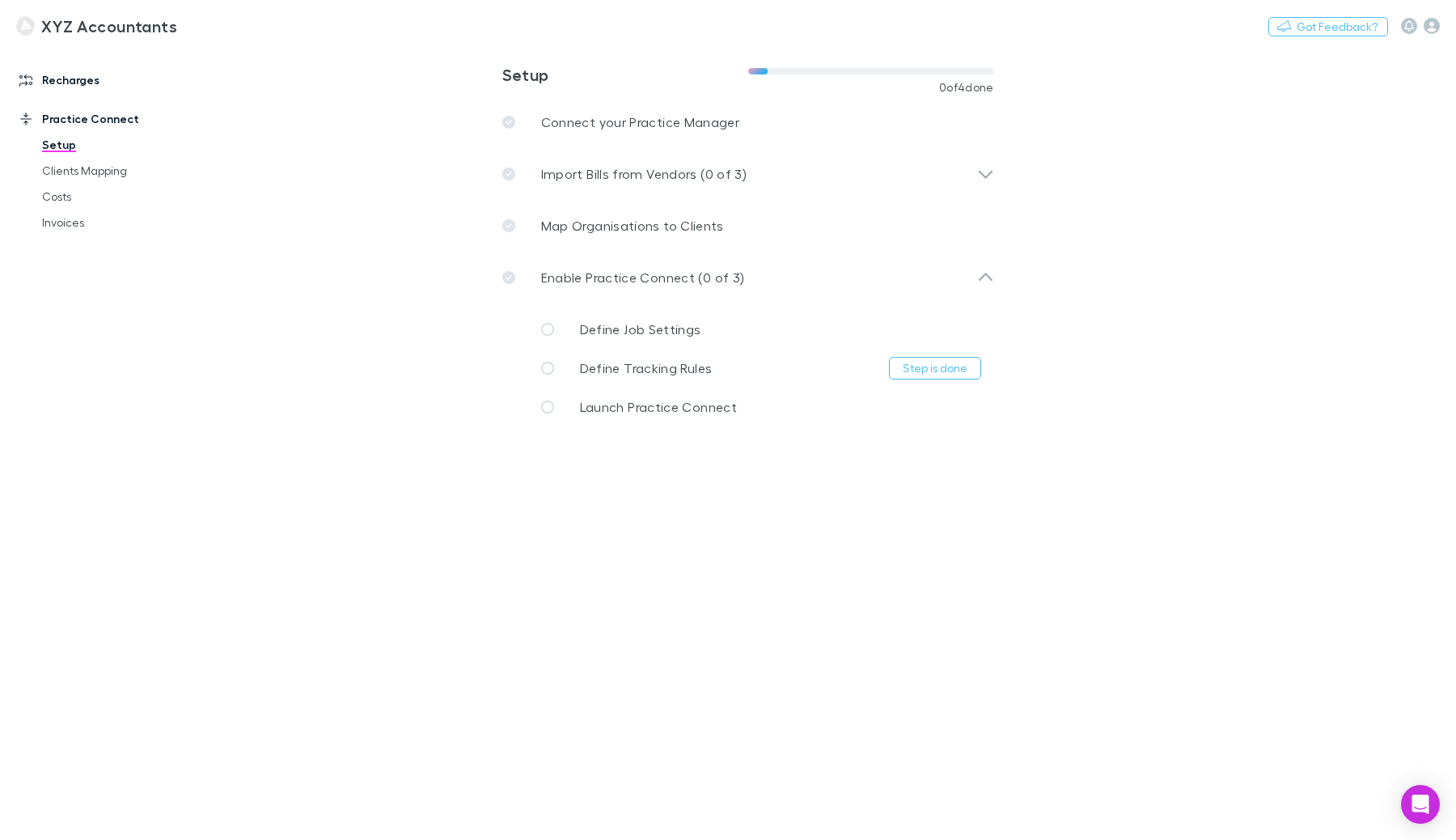
click at [95, 88] on link "Recharges" at bounding box center [104, 80] width 202 height 26
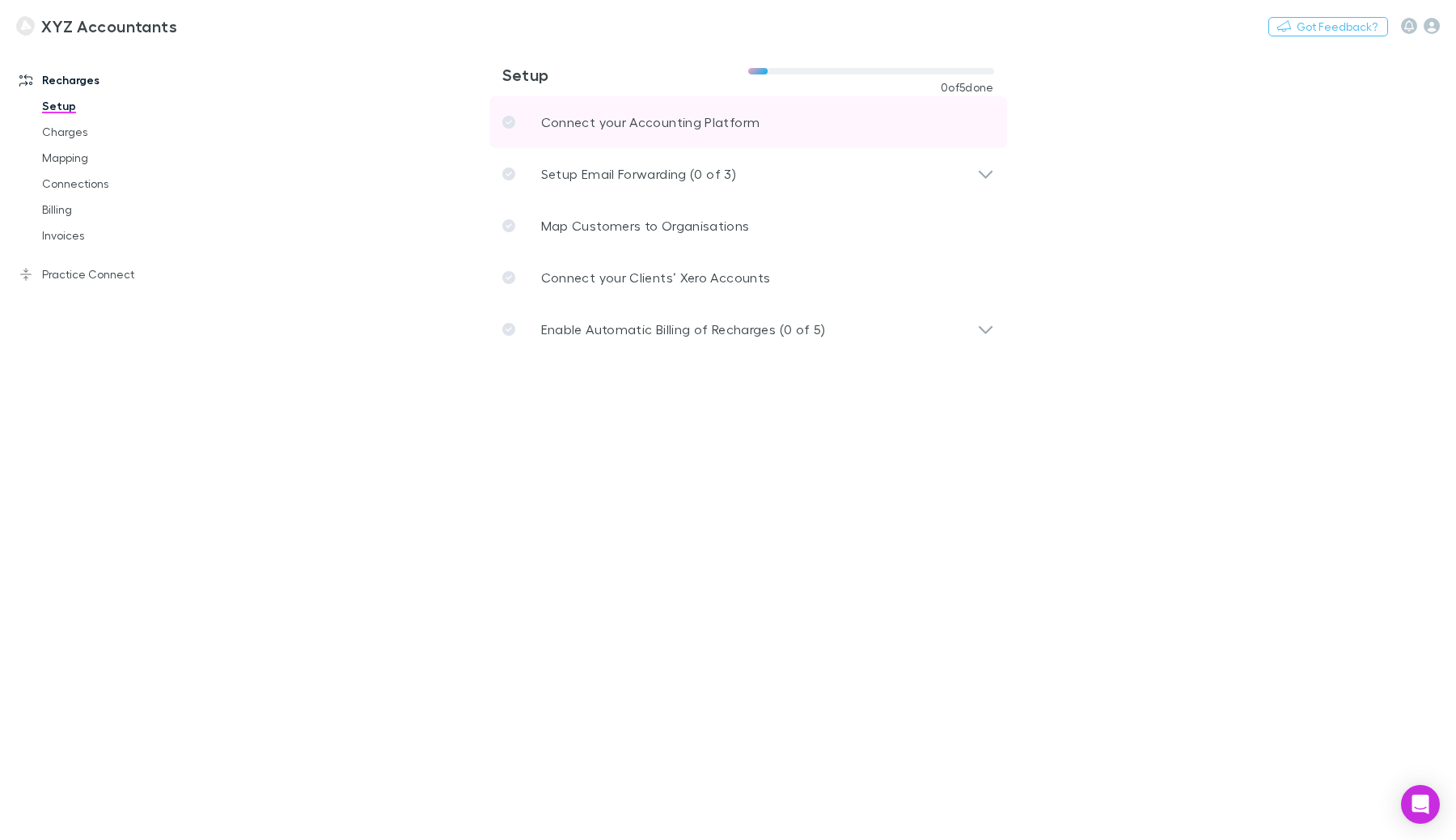
click at [666, 125] on p "Connect your Accounting Platform" at bounding box center [651, 121] width 219 height 19
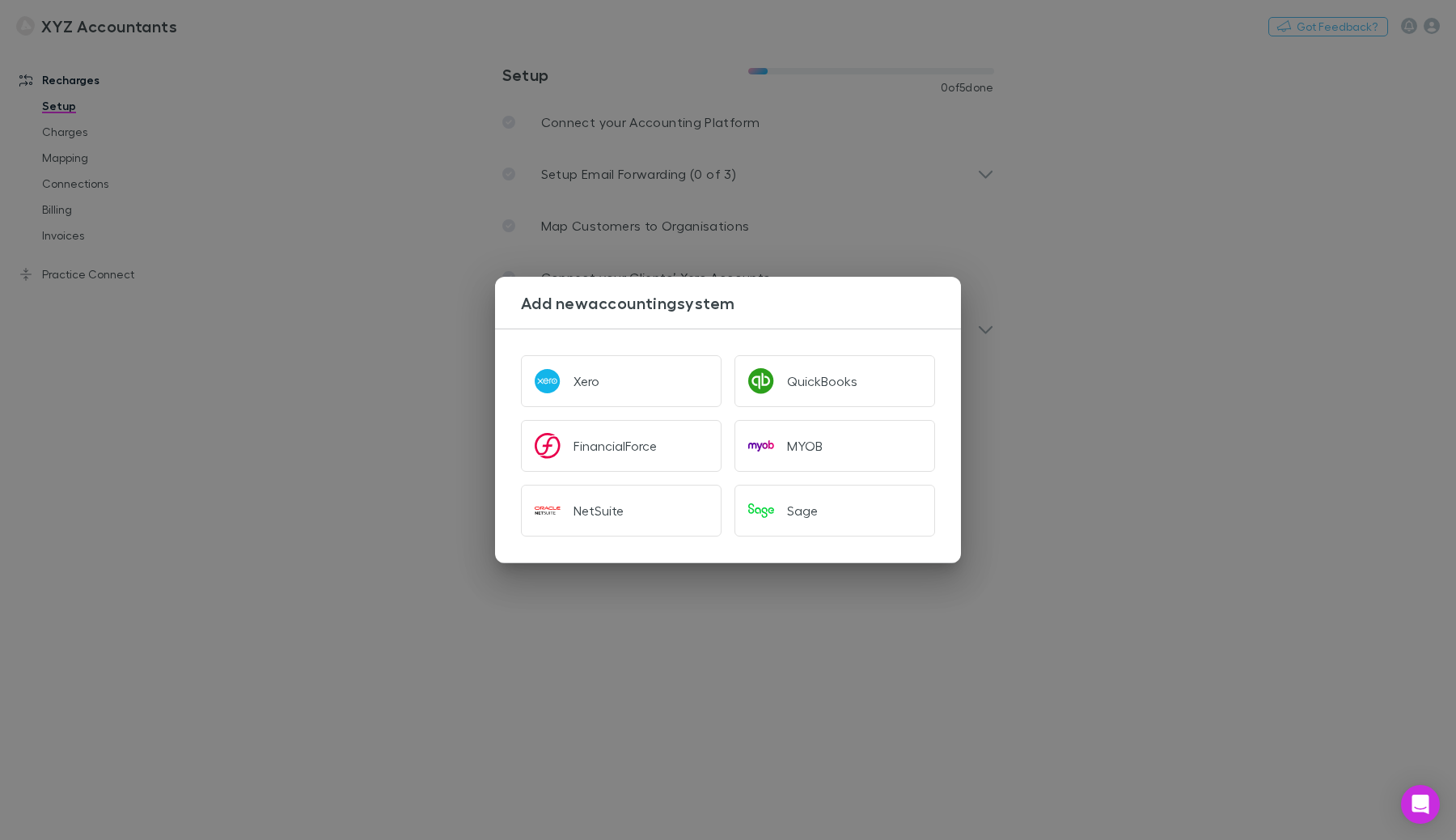
click at [438, 195] on div "Add new accounting system Xero QuickBooks FinancialForce MYOB NetSuite Sage" at bounding box center [728, 420] width 1456 height 840
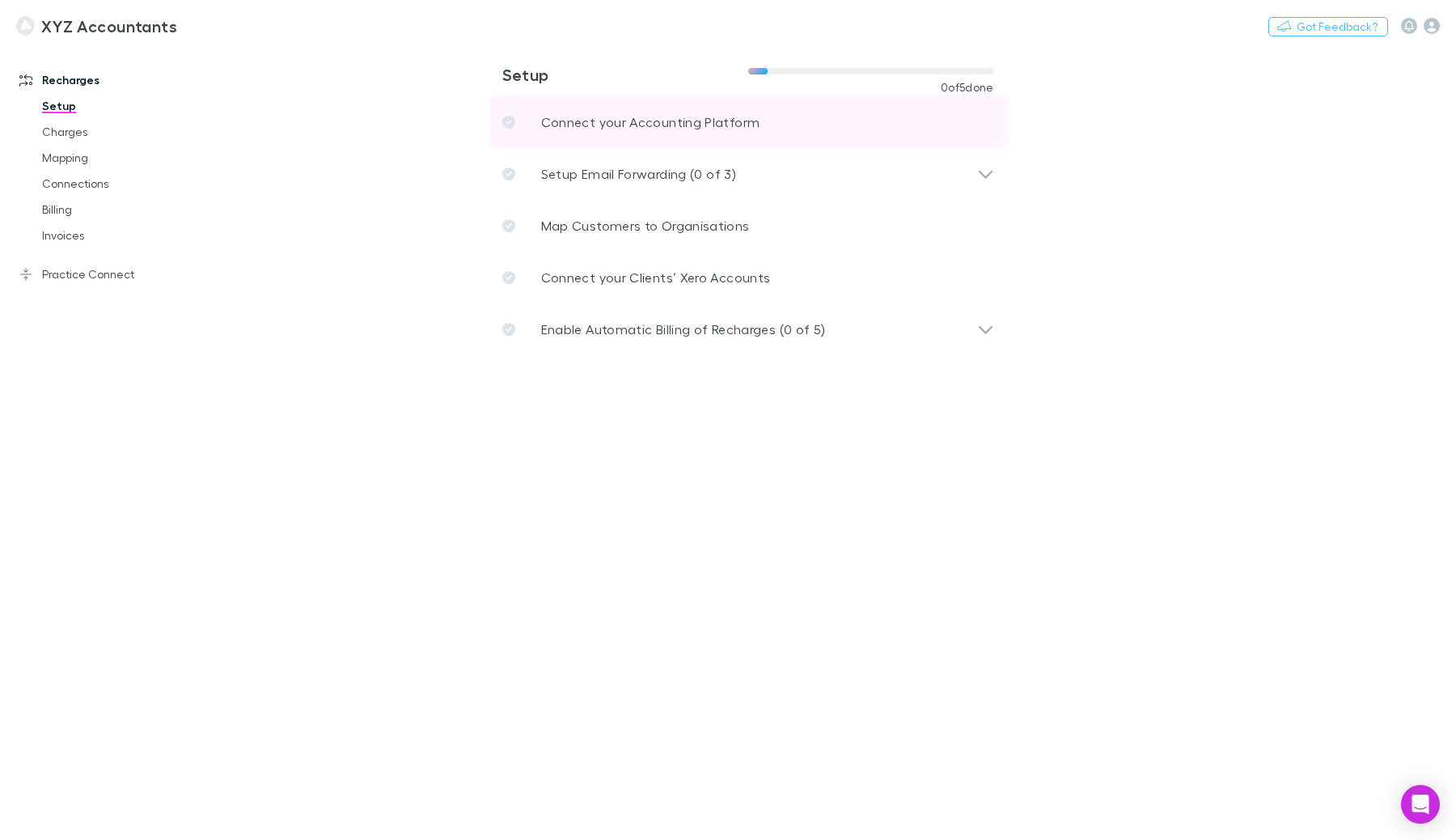
click at [686, 115] on p "Connect your Accounting Platform" at bounding box center [651, 121] width 219 height 19
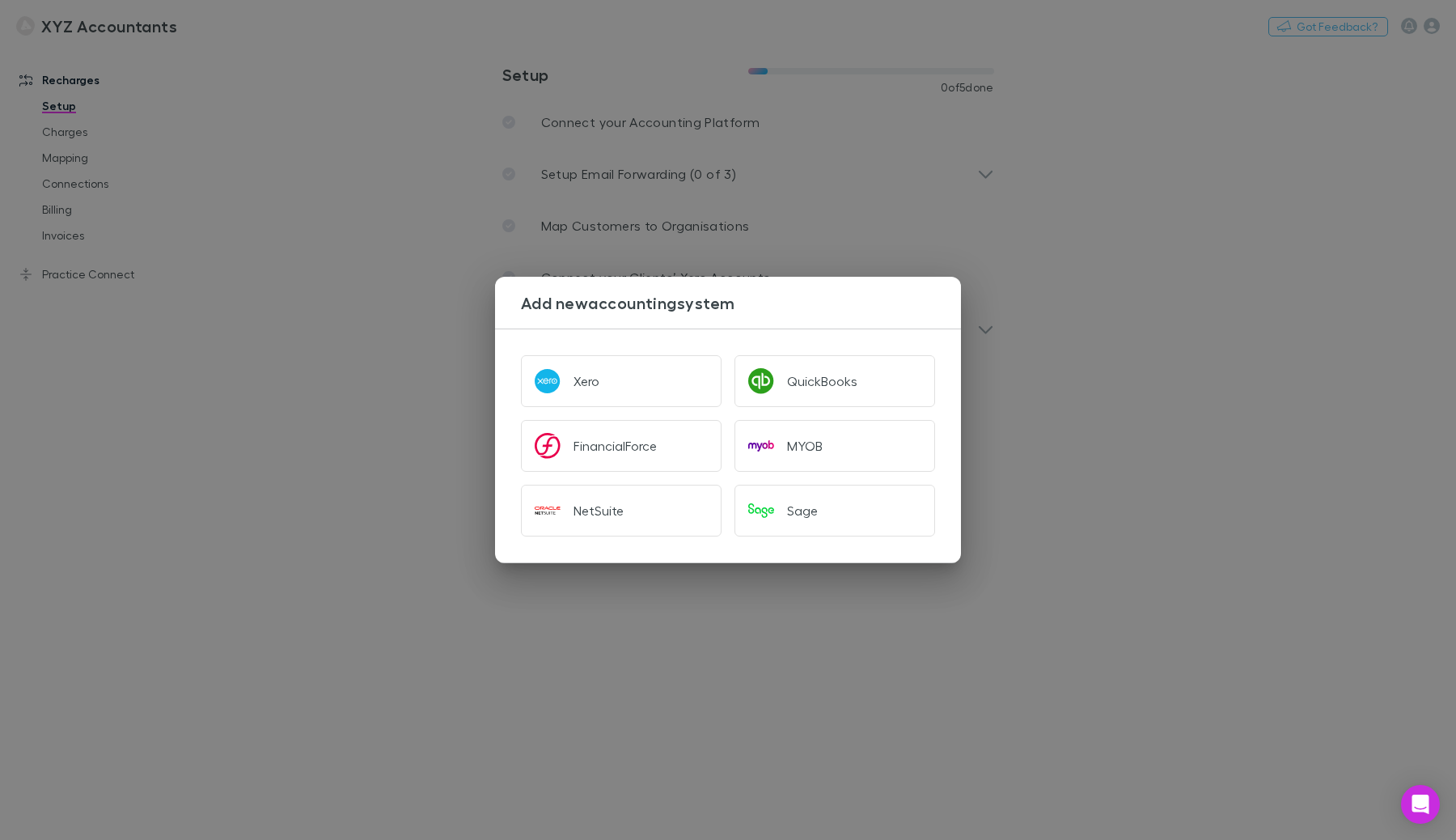
click at [1146, 215] on div "Add new accounting system Xero QuickBooks FinancialForce MYOB NetSuite Sage" at bounding box center [728, 420] width 1456 height 840
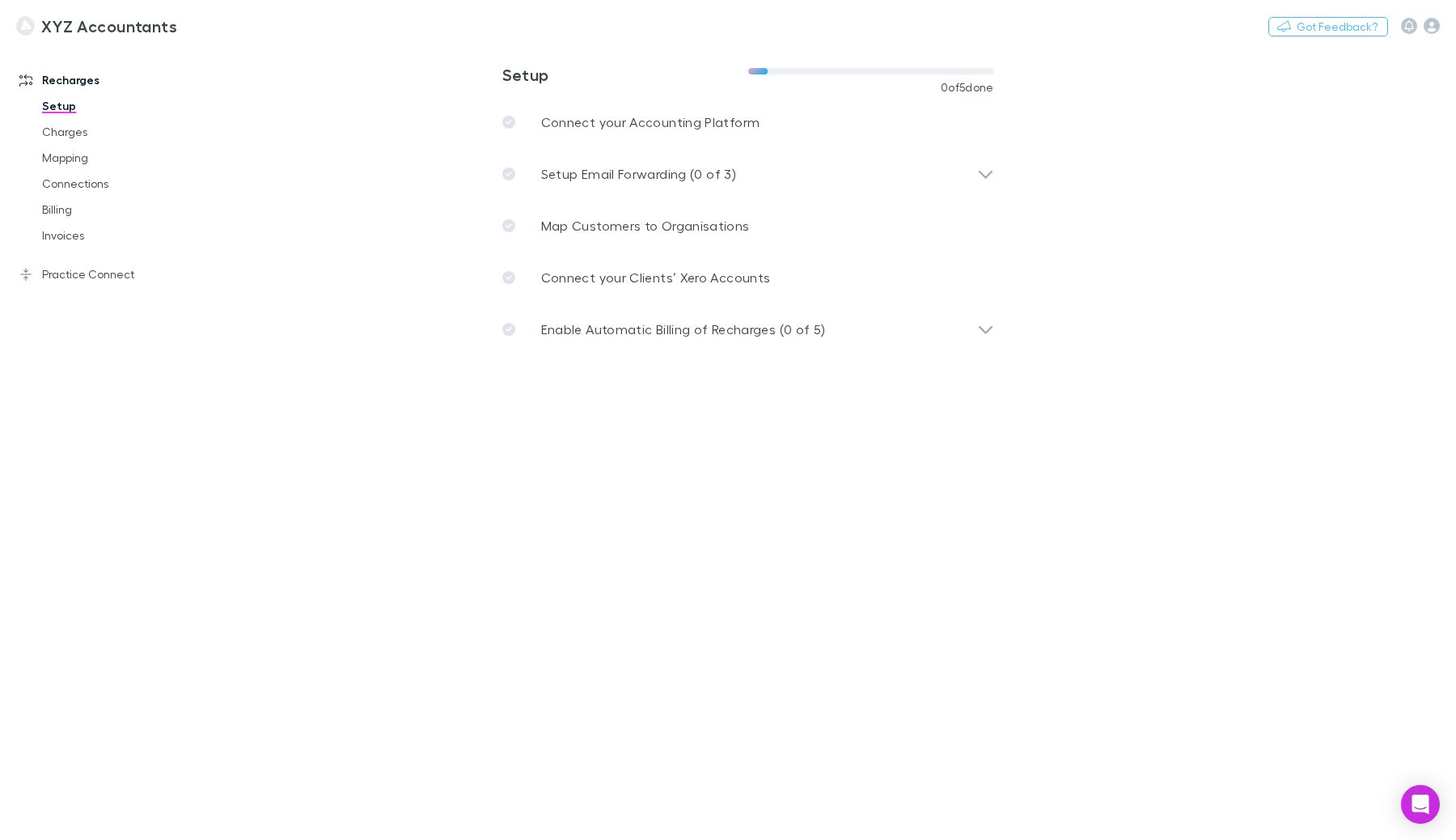
click at [1219, 564] on main "**********" at bounding box center [832, 442] width 1248 height 794
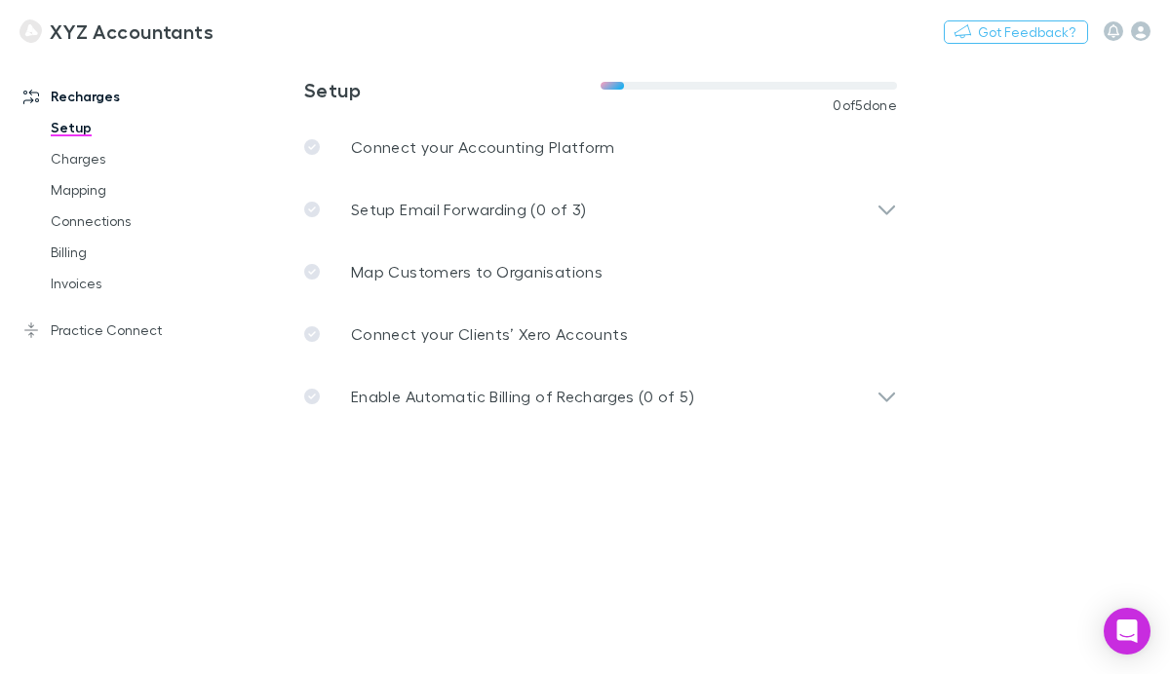
click at [985, 75] on main "**********" at bounding box center [702, 365] width 936 height 620
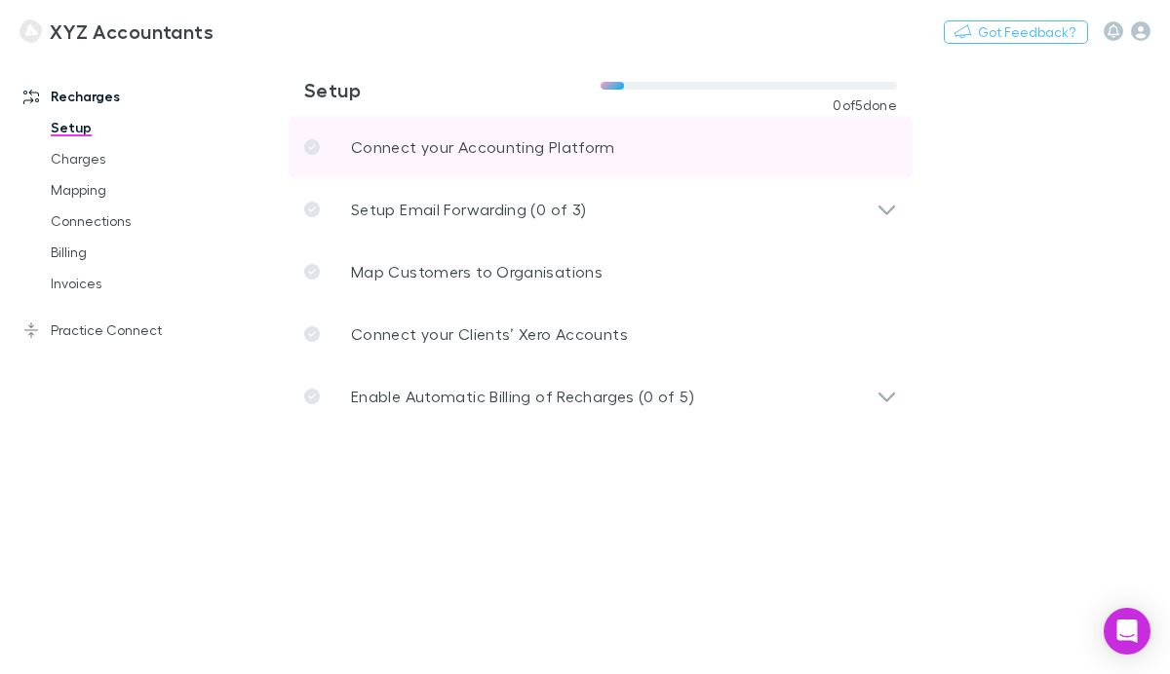
click at [483, 143] on p "Connect your Accounting Platform" at bounding box center [483, 146] width 264 height 23
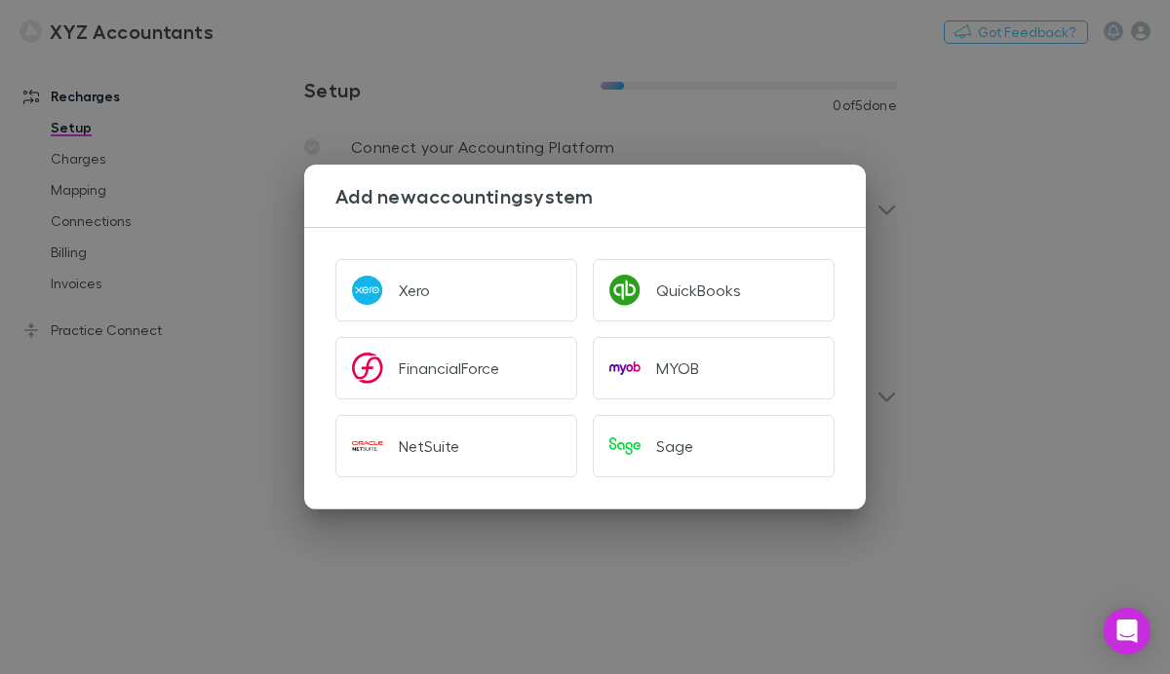
click at [754, 140] on div "Add new accounting system Xero QuickBooks FinancialForce MYOB NetSuite Sage" at bounding box center [585, 337] width 1170 height 674
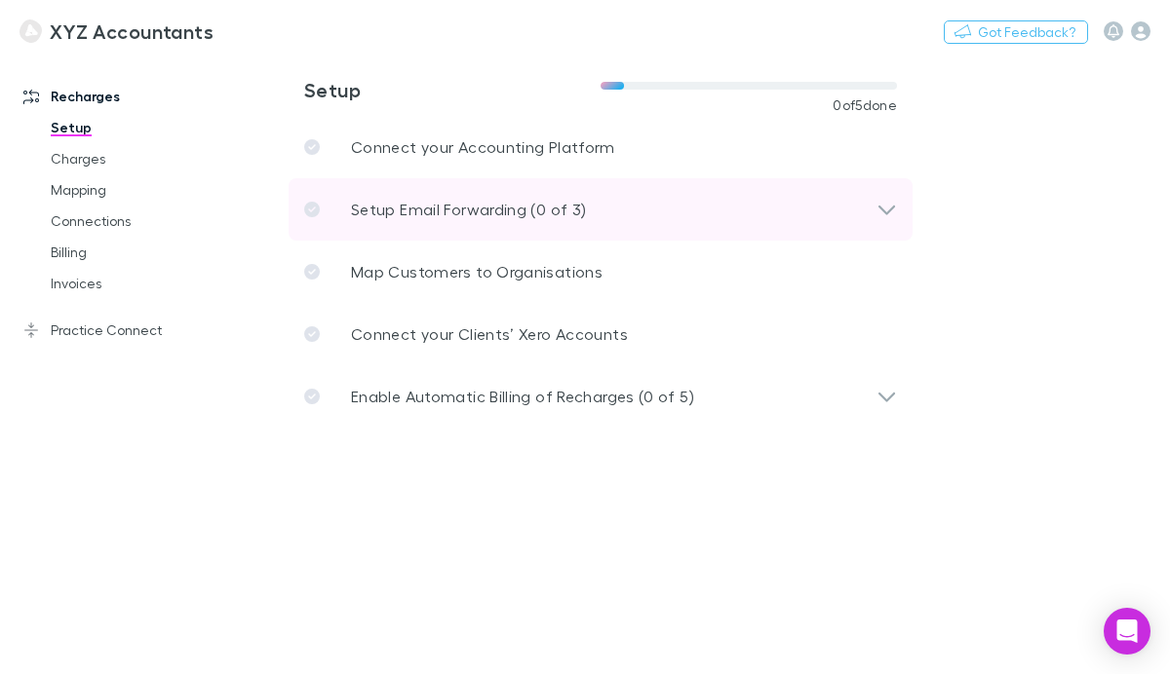
click at [512, 210] on p "Setup Email Forwarding (0 of 3)" at bounding box center [468, 209] width 235 height 23
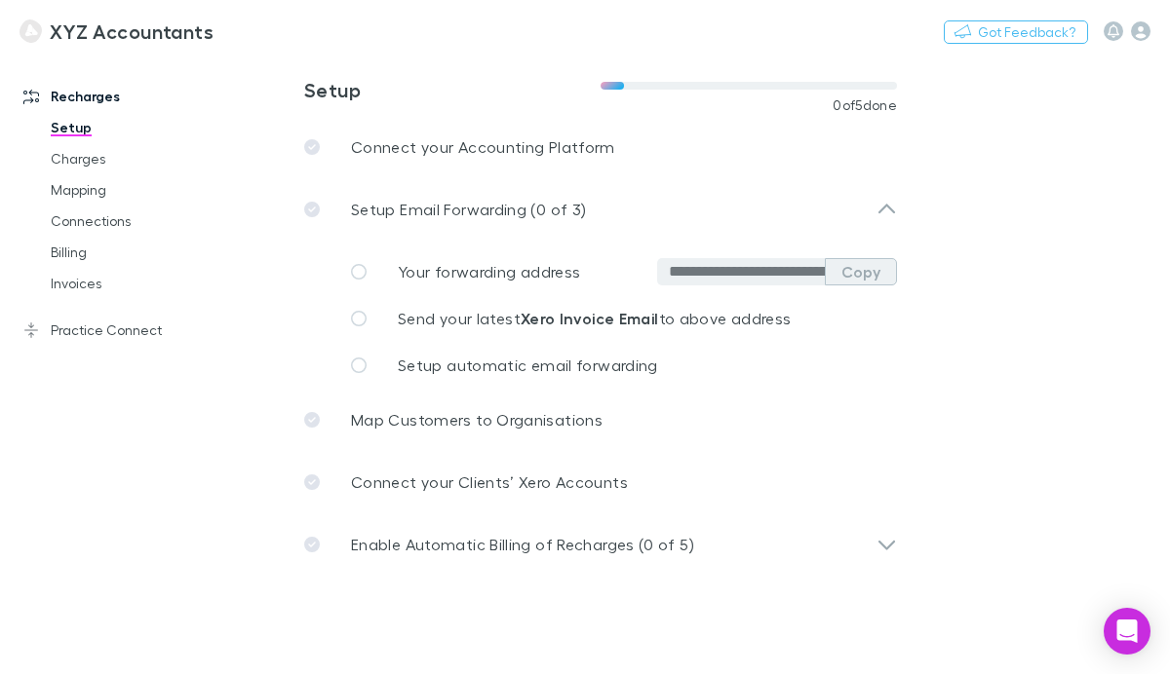
click at [866, 272] on button "Copy" at bounding box center [861, 271] width 72 height 27
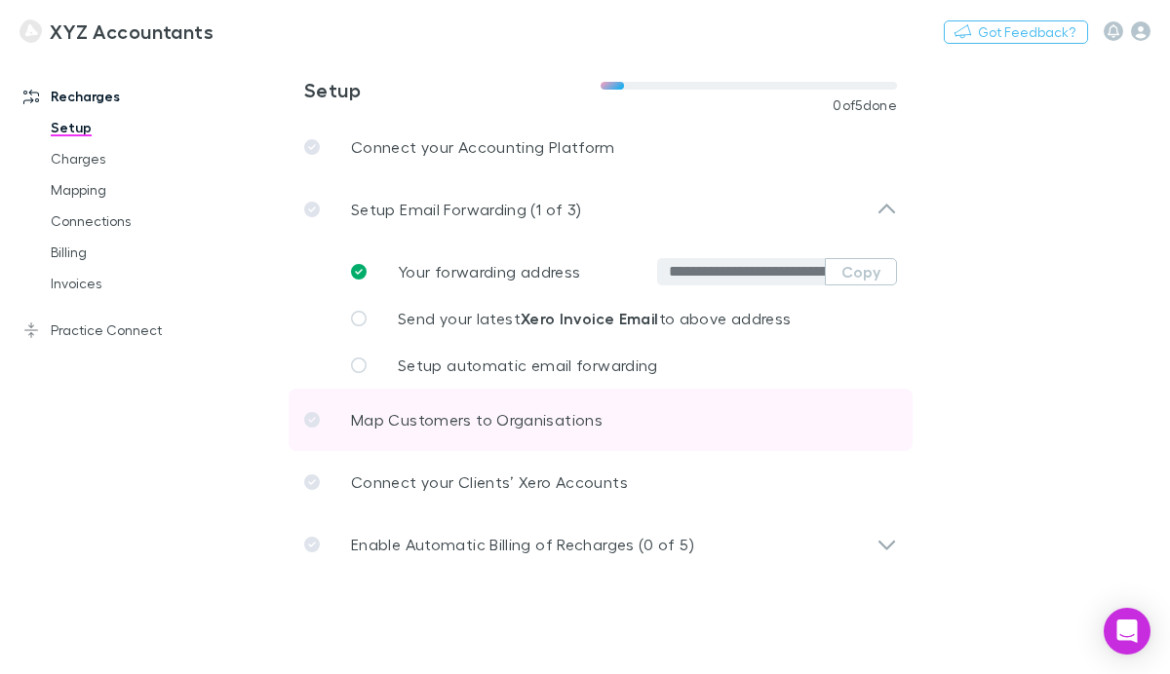
click at [505, 423] on p "Map Customers to Organisations" at bounding box center [476, 419] width 251 height 23
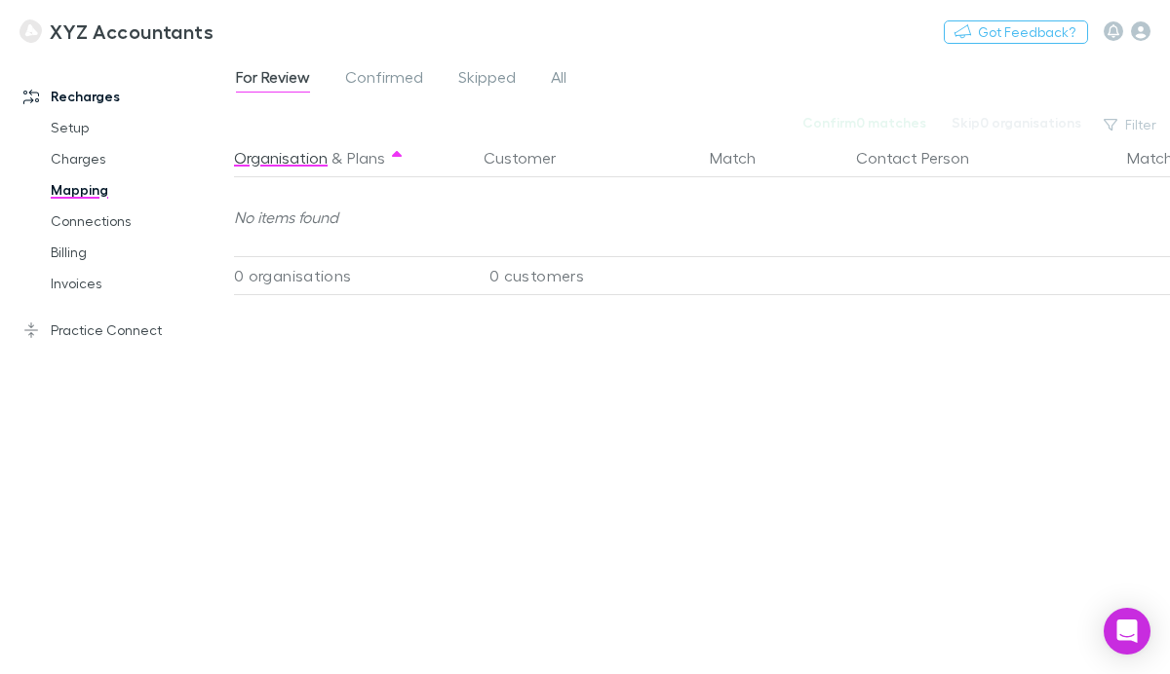
click at [80, 29] on h3 "XYZ Accountants" at bounding box center [132, 30] width 164 height 23
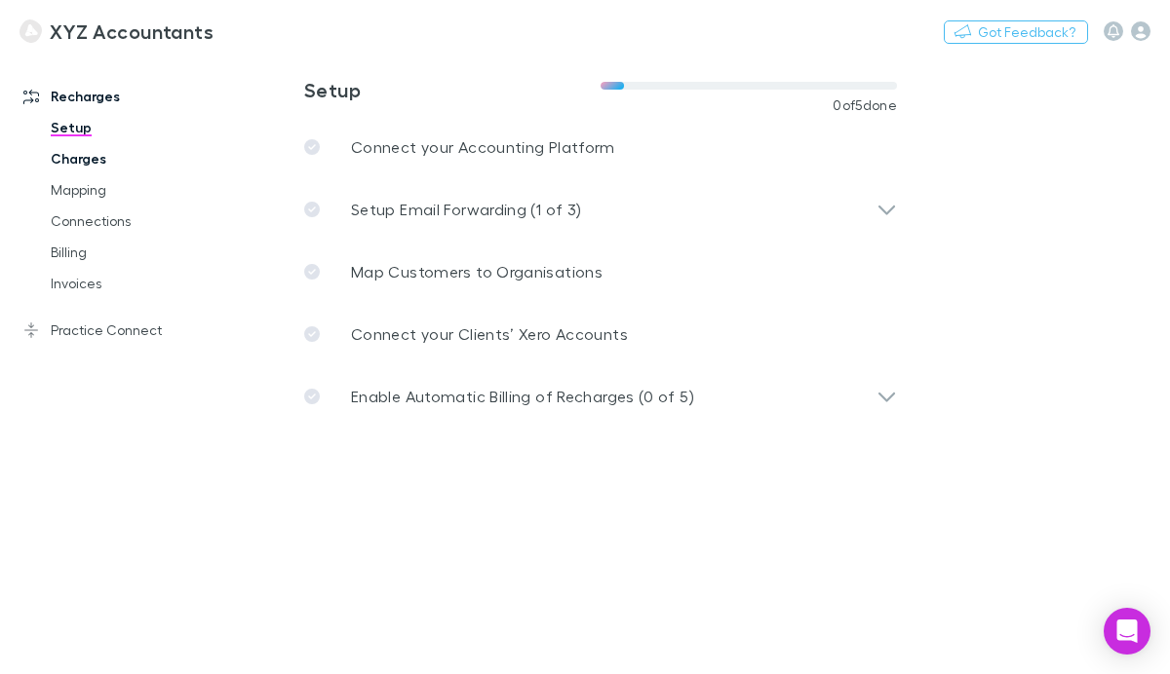
click at [86, 158] on link "Charges" at bounding box center [130, 158] width 199 height 31
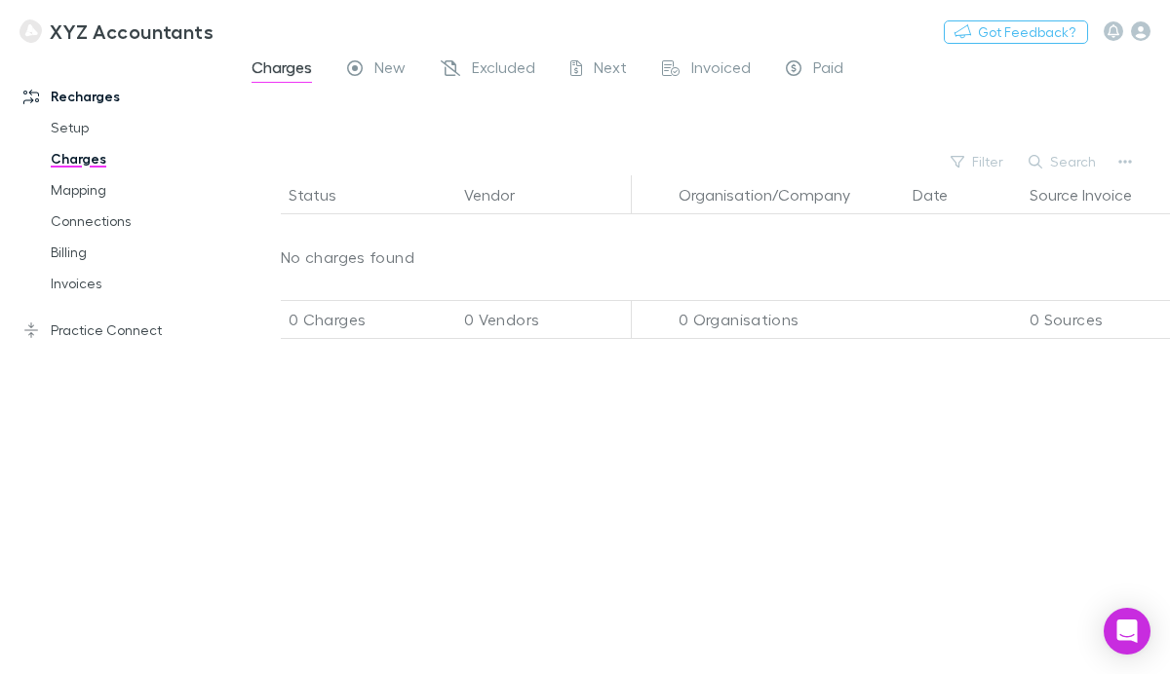
click at [482, 29] on div "XYZ Accountants Nothing Got Feedback?" at bounding box center [585, 31] width 1170 height 62
click at [1137, 30] on icon "button" at bounding box center [1140, 30] width 19 height 19
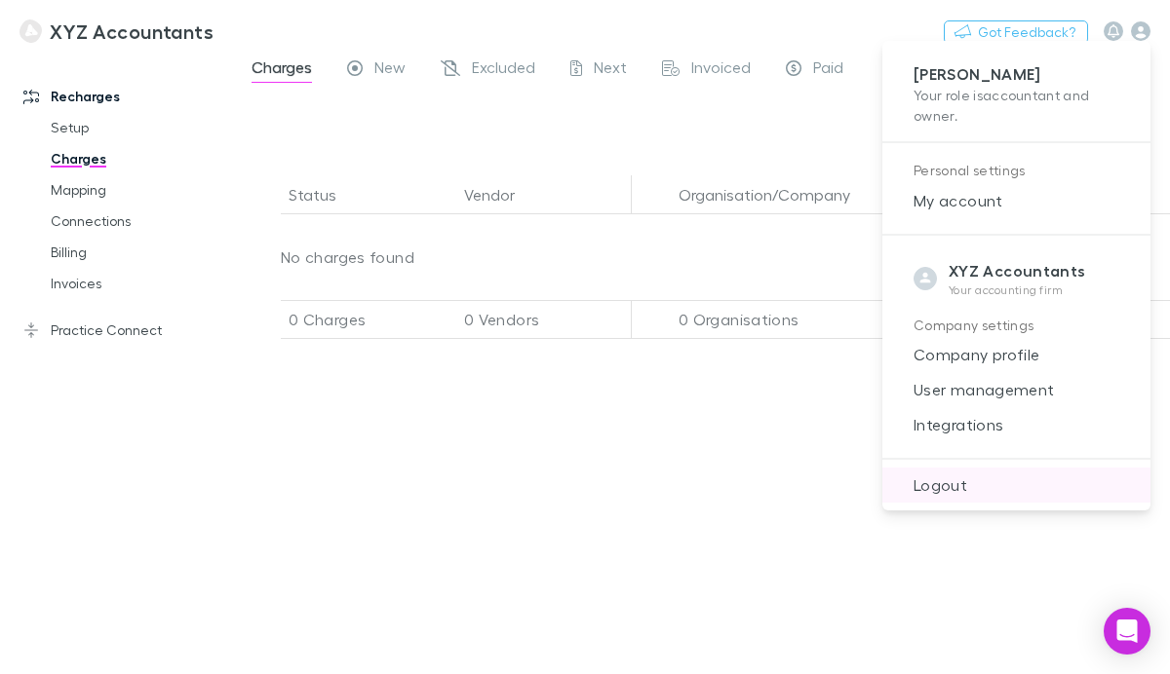
click at [939, 475] on span "Logout" at bounding box center [1016, 485] width 237 height 23
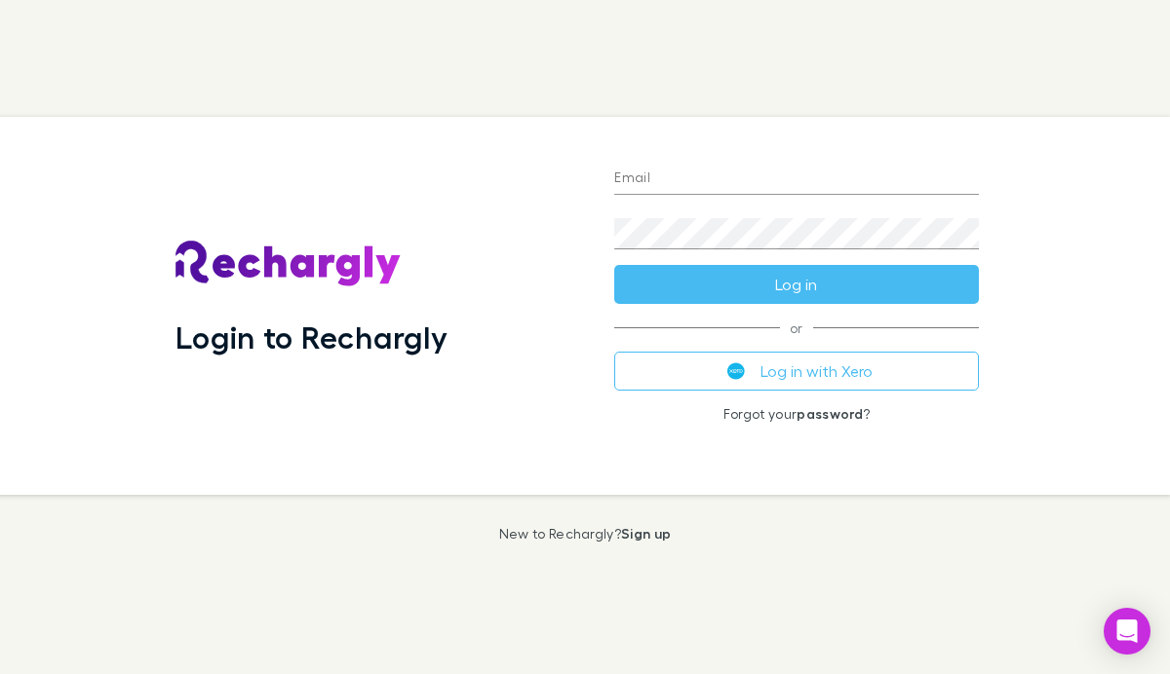
click at [684, 182] on input "Email" at bounding box center [796, 179] width 364 height 31
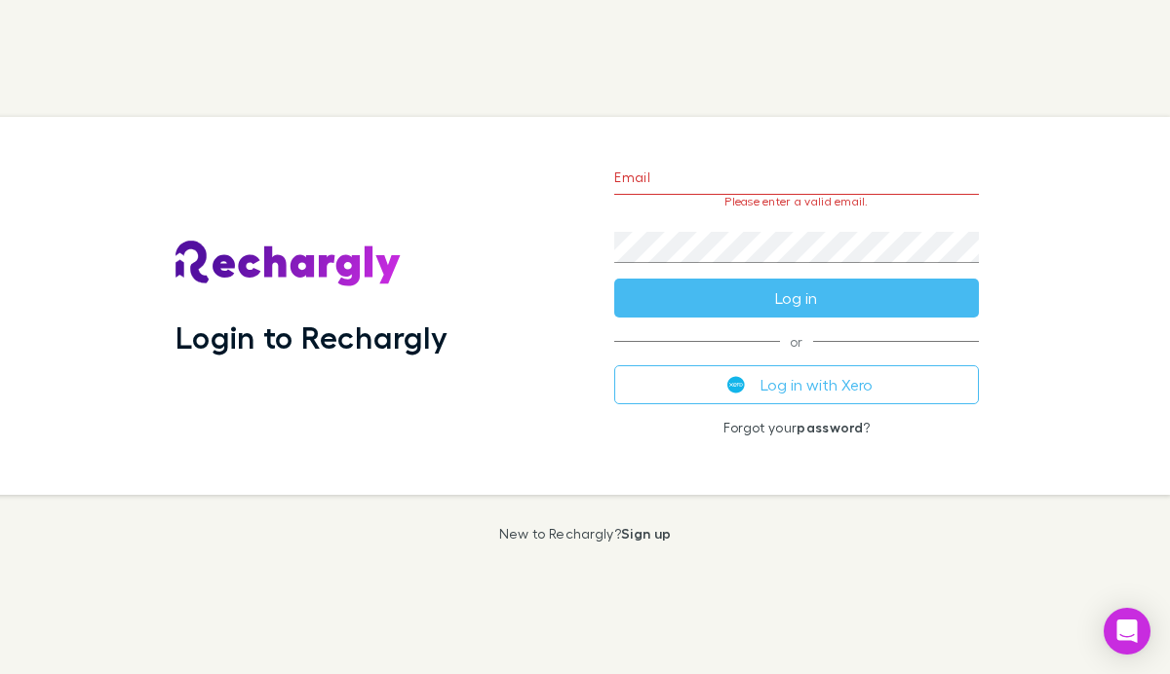
click at [529, 179] on div "Login to Rechargly" at bounding box center [378, 306] width 407 height 347
click at [683, 188] on input "Email" at bounding box center [796, 179] width 364 height 31
click at [873, 185] on input "Email" at bounding box center [796, 179] width 364 height 31
paste input "**********"
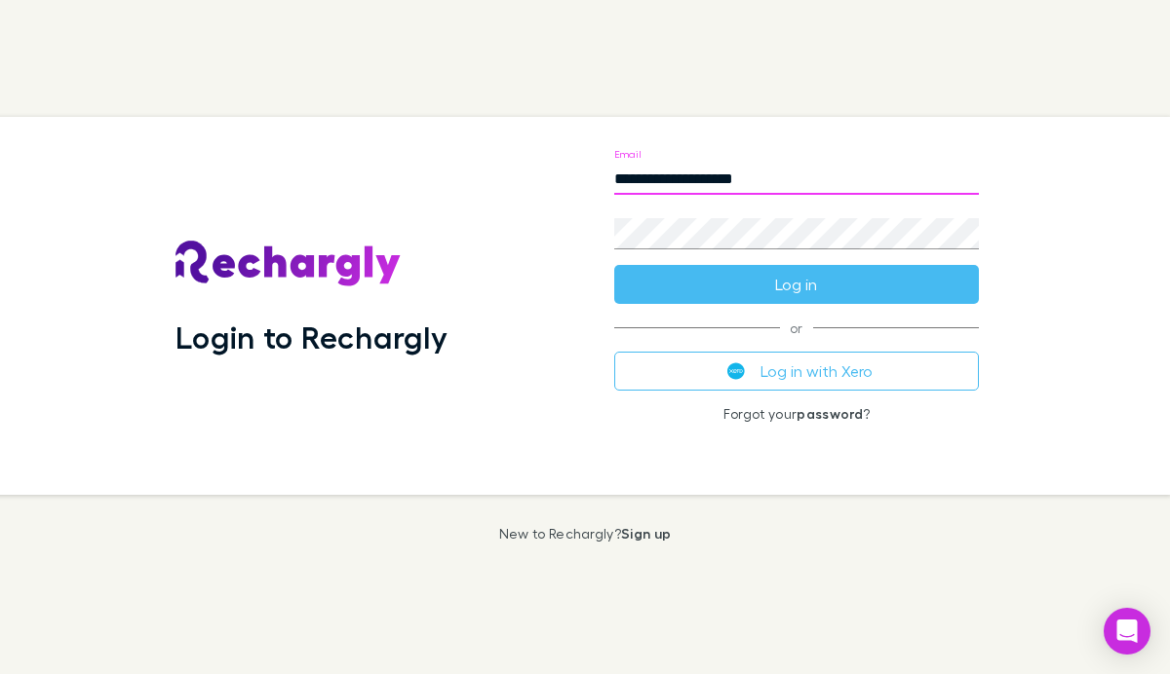
type input "**********"
click at [1112, 200] on div "**********" at bounding box center [576, 306] width 1185 height 378
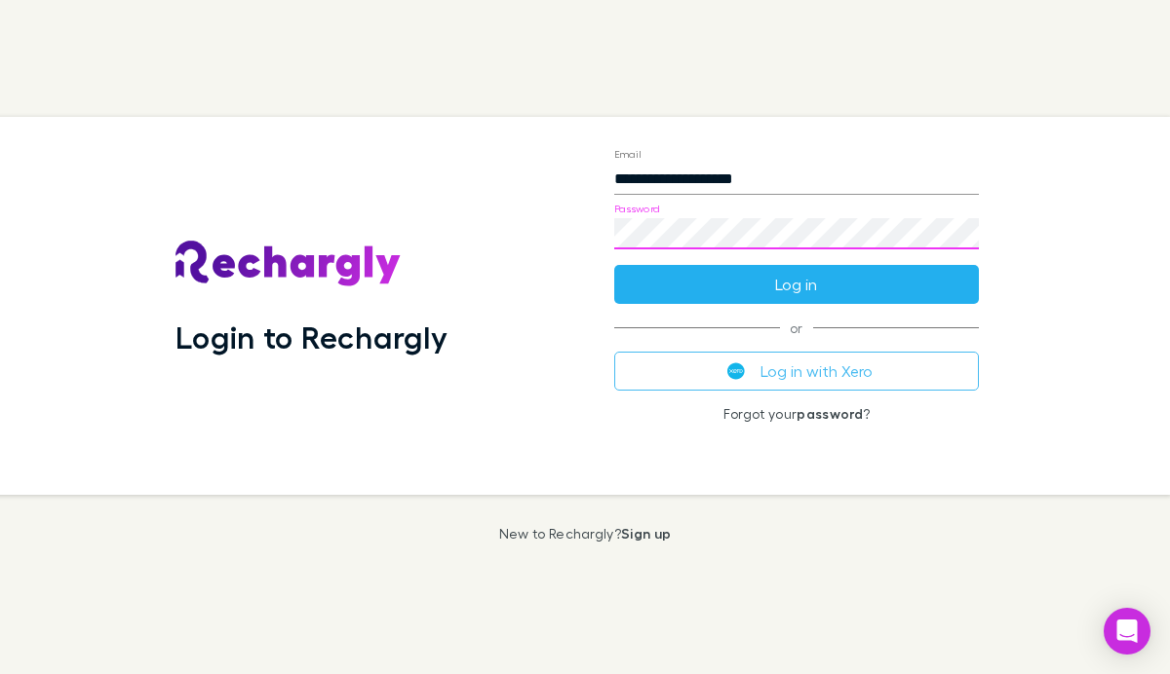
click at [731, 280] on button "Log in" at bounding box center [796, 284] width 364 height 39
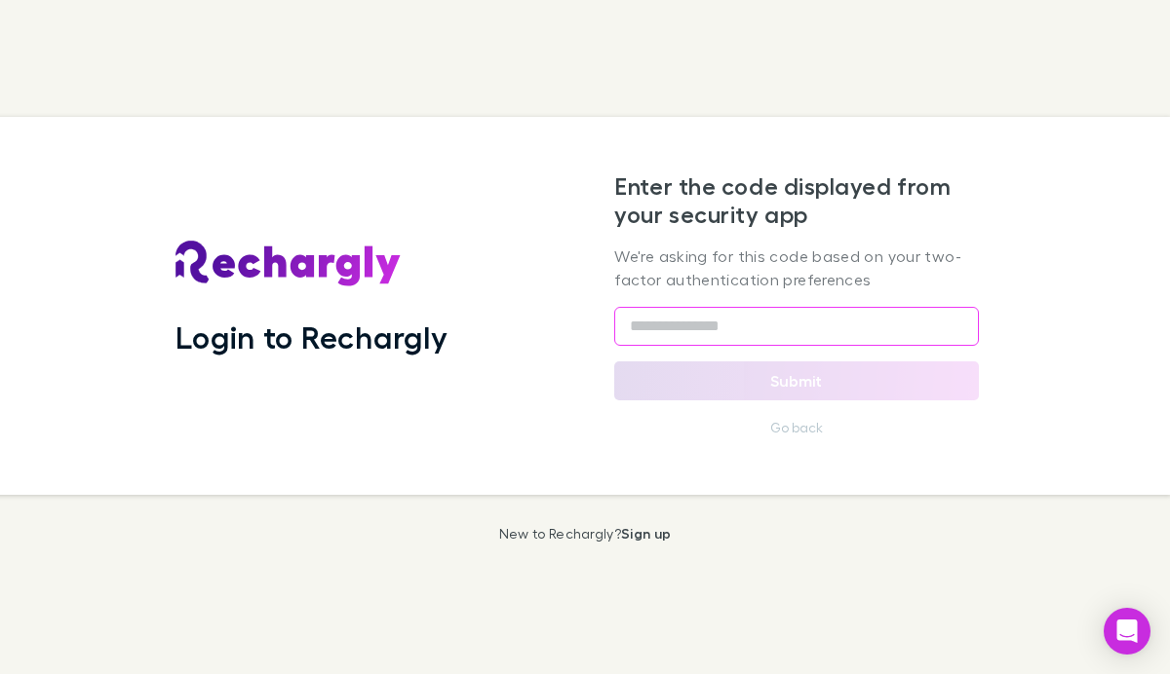
click at [712, 328] on input "text" at bounding box center [796, 326] width 364 height 39
paste input "******"
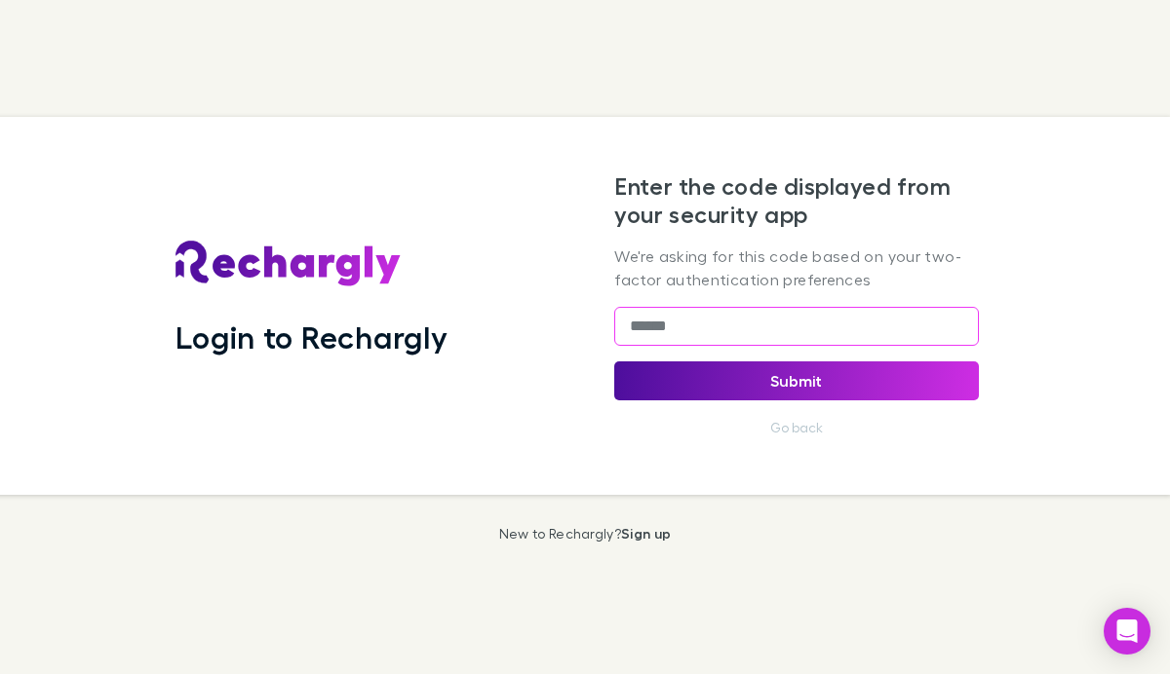
type input "******"
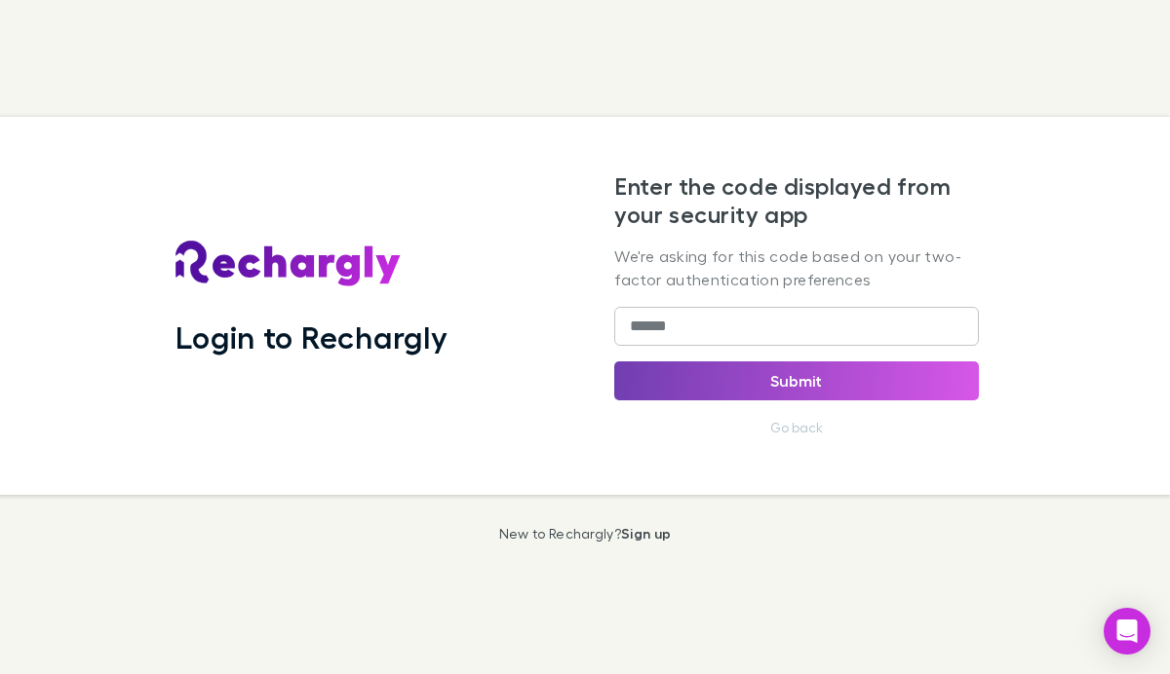
click at [737, 372] on button "Submit" at bounding box center [796, 381] width 364 height 39
